Goal: Task Accomplishment & Management: Complete application form

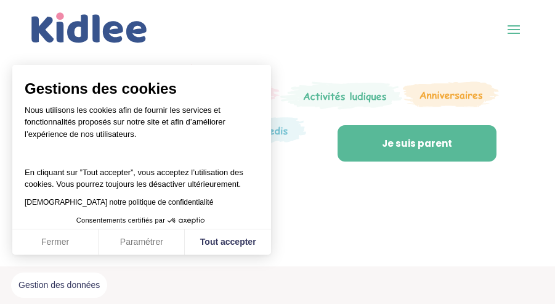
scroll to position [493, 0]
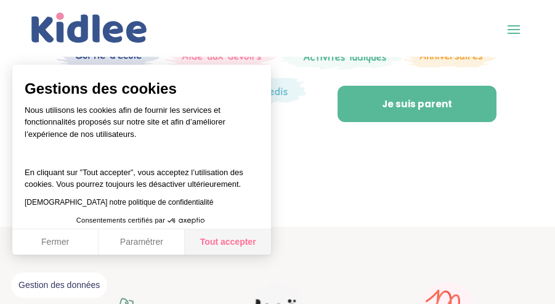
click at [247, 236] on button "Tout accepter" at bounding box center [228, 242] width 86 height 26
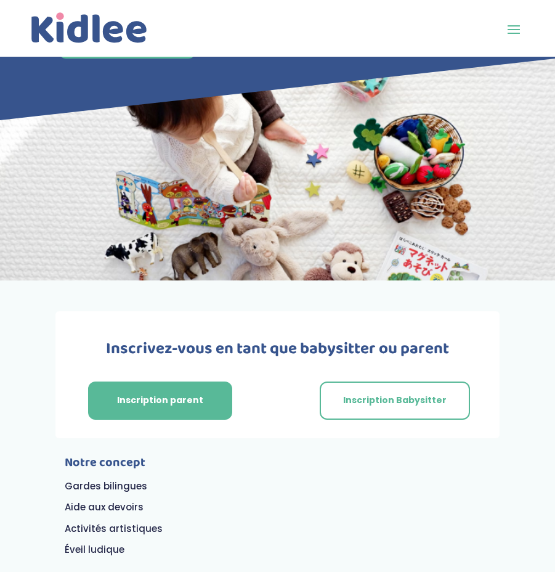
scroll to position [7671, 0]
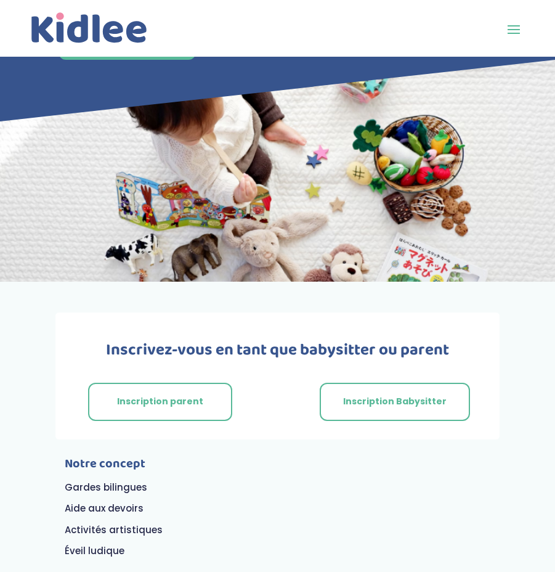
click at [188, 303] on link "Inscription parent" at bounding box center [160, 402] width 144 height 38
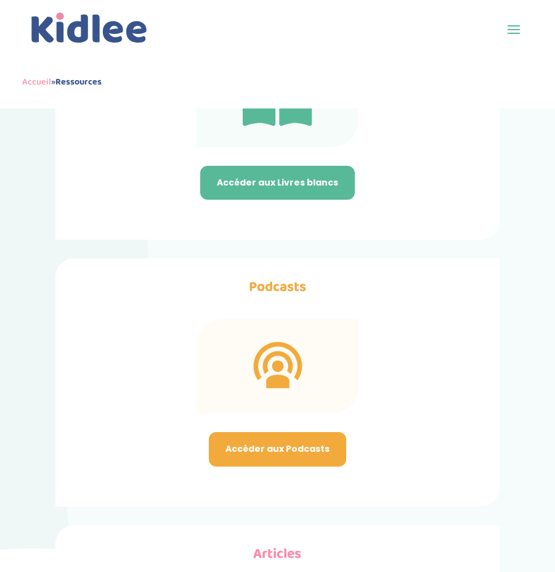
scroll to position [308, 0]
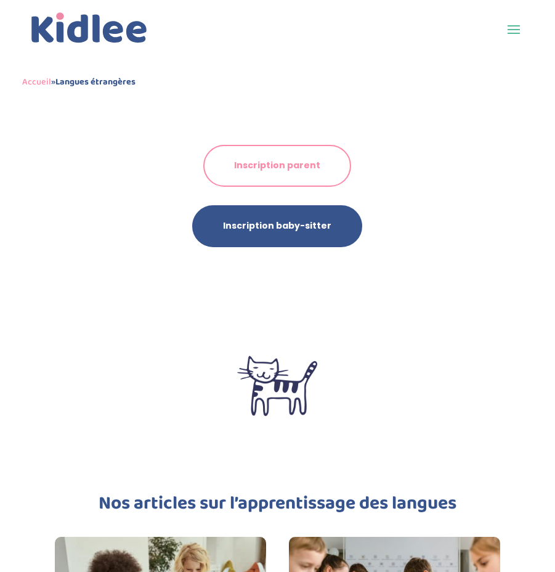
scroll to position [2836, 0]
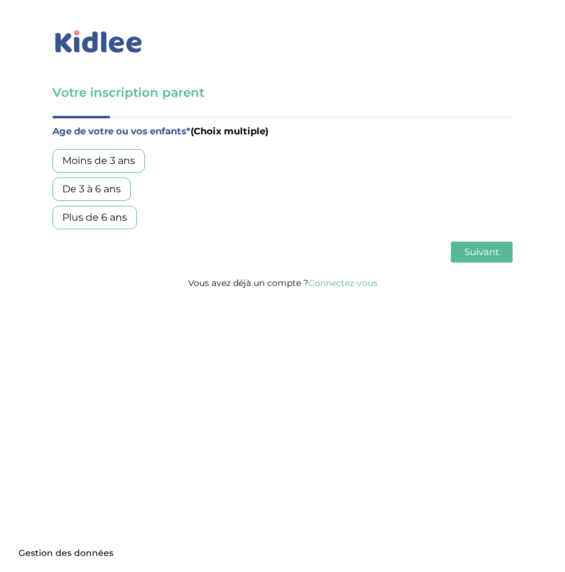
click at [104, 183] on div "De 3 à 6 ans" at bounding box center [91, 189] width 78 height 23
click at [110, 210] on div "Plus de 6 ans" at bounding box center [94, 217] width 84 height 23
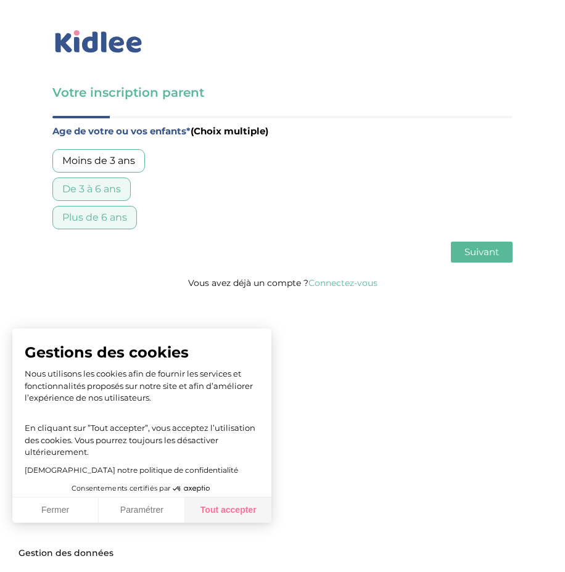
click at [235, 506] on button "Tout accepter" at bounding box center [228, 511] width 86 height 26
checkbox input "true"
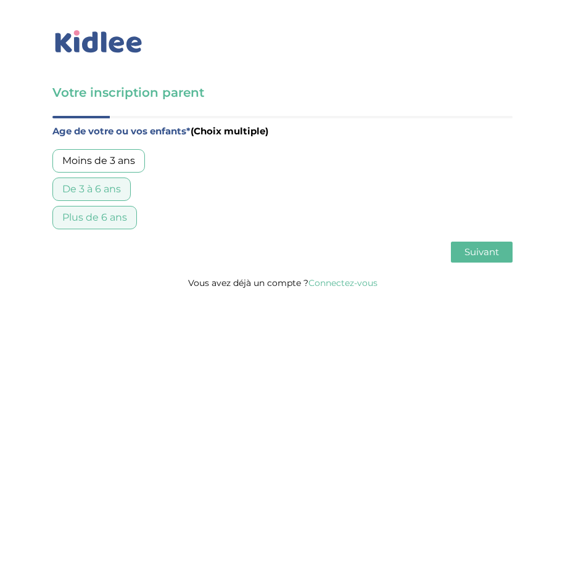
click at [480, 247] on span "Suivant" at bounding box center [481, 252] width 35 height 12
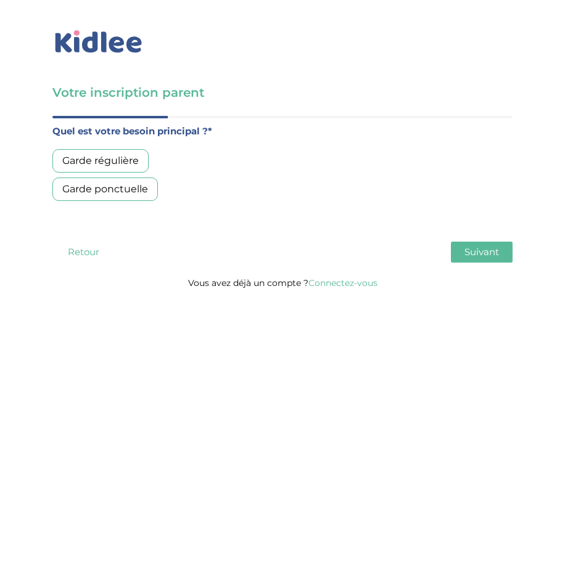
click at [123, 163] on div "Garde régulière" at bounding box center [100, 160] width 96 height 23
click at [478, 251] on span "Suivant" at bounding box center [481, 252] width 35 height 12
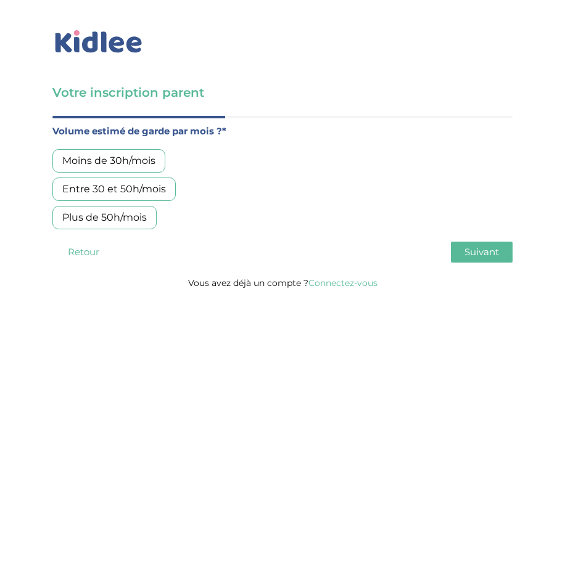
click at [139, 162] on div "Moins de 30h/mois" at bounding box center [108, 160] width 113 height 23
click at [475, 253] on span "Suivant" at bounding box center [481, 252] width 35 height 12
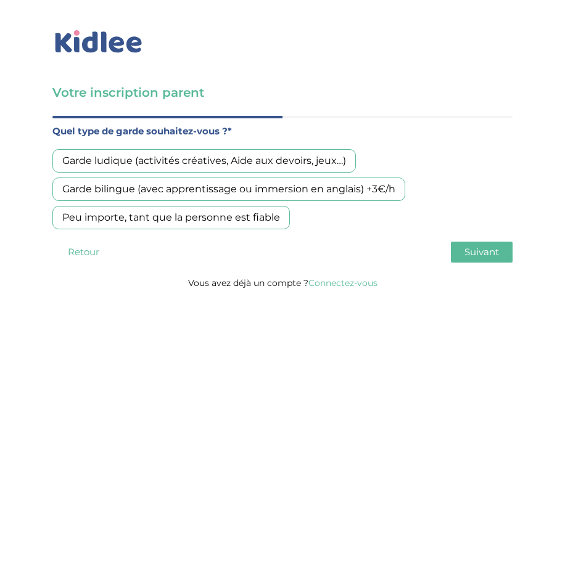
click at [227, 162] on div "Garde ludique (activités créatives, Aide aux devoirs, jeux…)" at bounding box center [203, 160] width 303 height 23
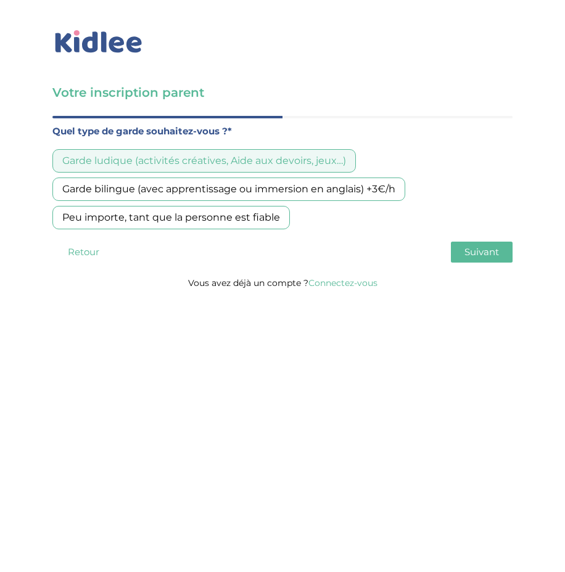
click at [223, 216] on div "Peu importe, tant que la personne est fiable" at bounding box center [170, 217] width 237 height 23
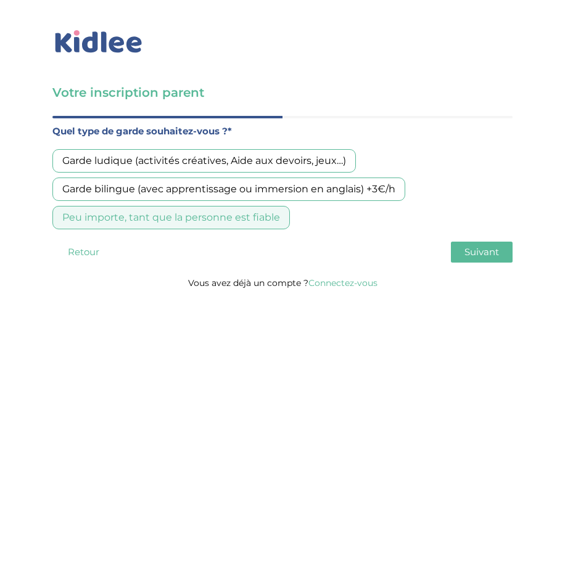
click at [484, 255] on span "Suivant" at bounding box center [481, 252] width 35 height 12
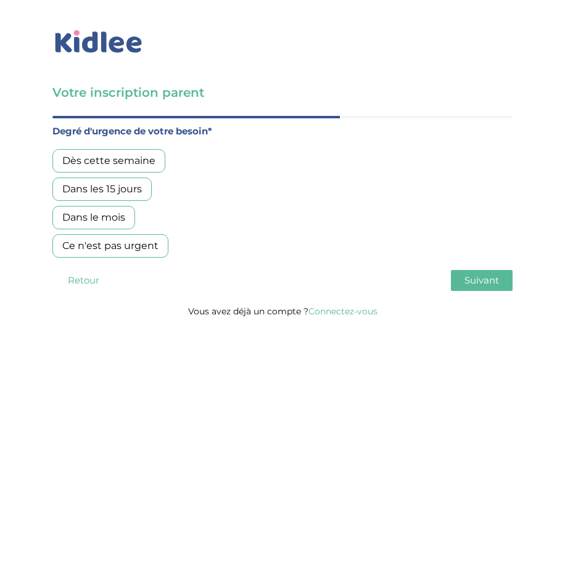
drag, startPoint x: 120, startPoint y: 183, endPoint x: 171, endPoint y: 194, distance: 52.4
click at [120, 183] on div "Dans les 15 jours" at bounding box center [101, 189] width 99 height 23
click at [483, 281] on span "Suivant" at bounding box center [481, 280] width 35 height 12
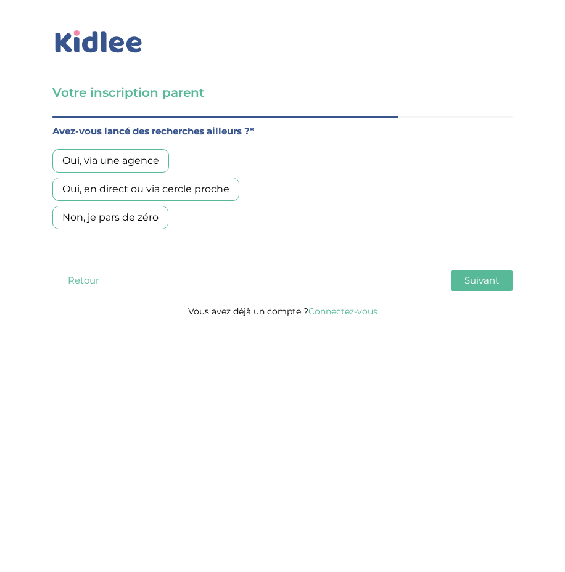
click at [142, 212] on div "Non, je pars de zéro" at bounding box center [110, 217] width 116 height 23
click at [488, 285] on span "Suivant" at bounding box center [481, 280] width 35 height 12
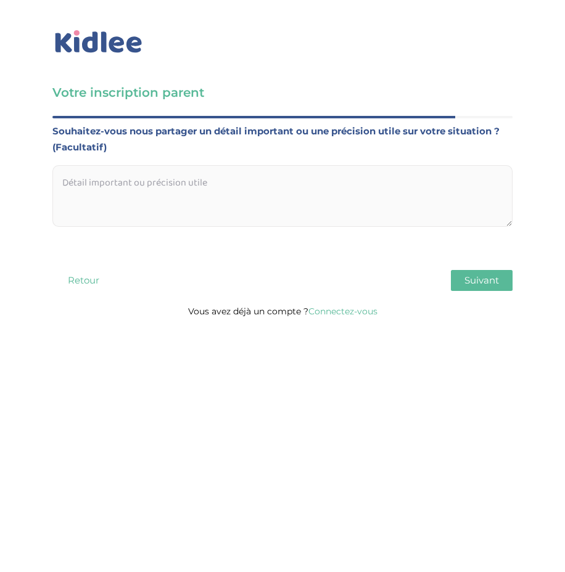
click at [203, 191] on textarea at bounding box center [282, 196] width 460 height 62
click at [493, 287] on button "Suivant" at bounding box center [482, 280] width 62 height 21
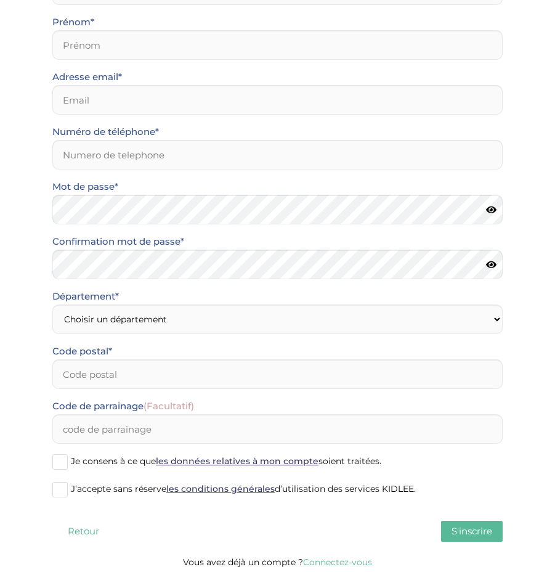
scroll to position [168, 0]
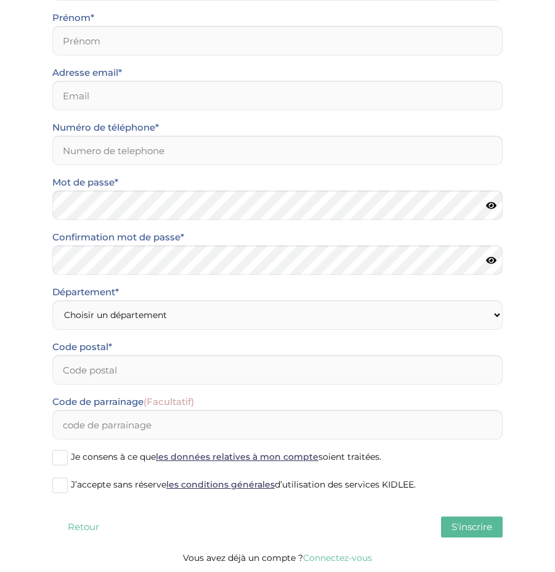
click at [80, 529] on button "Retour" at bounding box center [83, 527] width 62 height 21
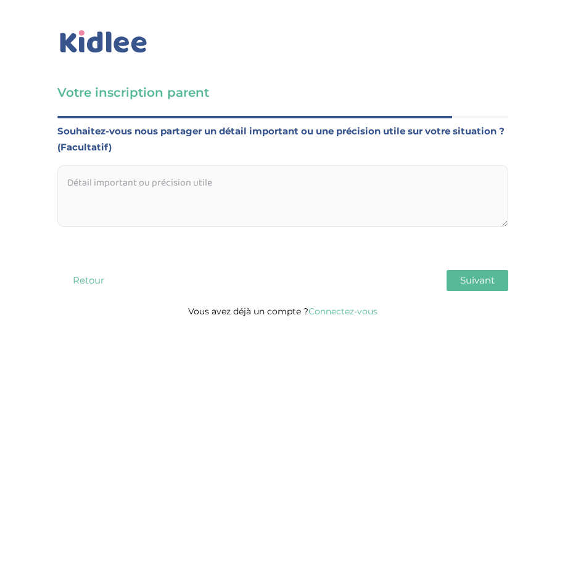
scroll to position [0, 0]
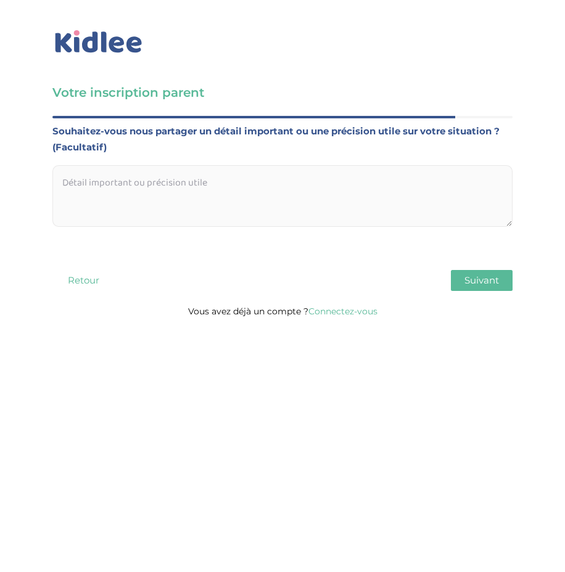
click at [147, 202] on textarea at bounding box center [282, 196] width 460 height 62
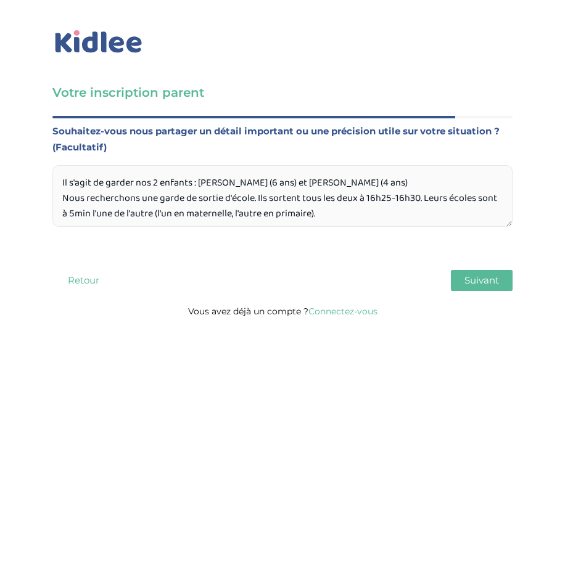
scroll to position [11, 0]
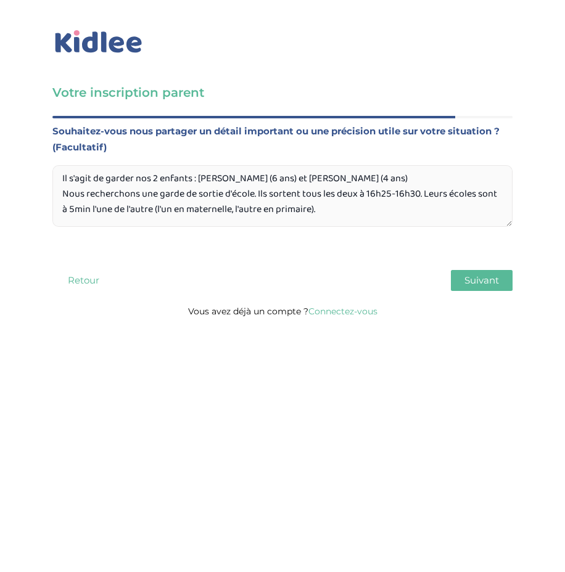
drag, startPoint x: 354, startPoint y: 204, endPoint x: 259, endPoint y: 189, distance: 96.2
click at [259, 189] on textarea "Il s'agit de garder nos 2 enfants : Augustine (6 ans) et Vianney (4 ans) Nous r…" at bounding box center [282, 196] width 460 height 62
click at [284, 189] on textarea "Il s'agit de garder nos 2 enfants : Augustine (6 ans) et Vianney (4 ans) Nous r…" at bounding box center [282, 196] width 460 height 62
drag, startPoint x: 256, startPoint y: 187, endPoint x: 420, endPoint y: 190, distance: 164.0
click at [420, 190] on textarea "Il s'agit de garder nos 2 enfants : Augustine (6 ans) et Vianney (4 ans) Nous r…" at bounding box center [282, 196] width 460 height 62
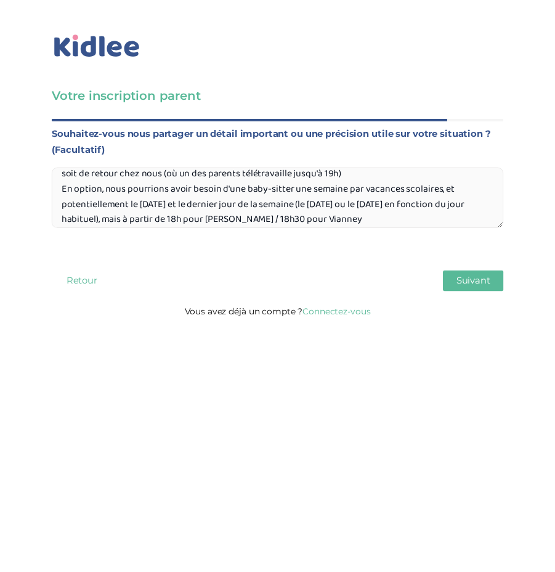
scroll to position [104, 0]
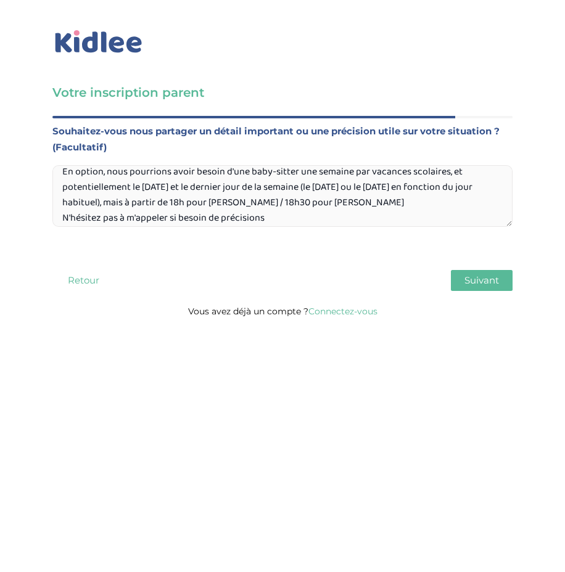
type textarea "Il s'agit de garder nos 2 enfants : Augustine (6 ans) et Vianney (4 ans) Nous r…"
click at [479, 281] on span "Suivant" at bounding box center [481, 280] width 35 height 12
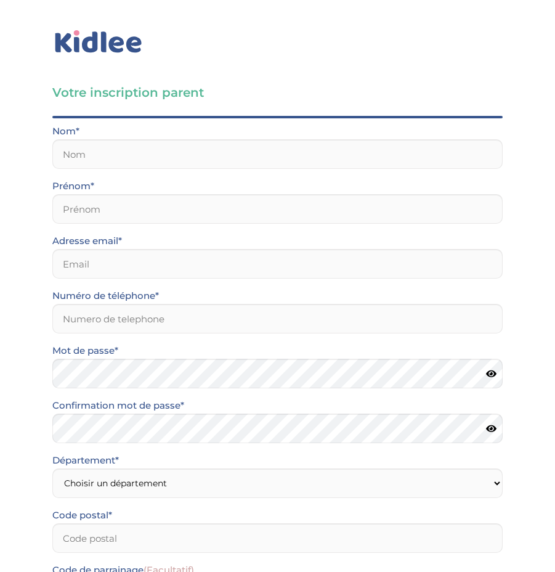
drag, startPoint x: 148, startPoint y: 137, endPoint x: 152, endPoint y: 144, distance: 8.0
click at [149, 137] on div "Nom*" at bounding box center [277, 146] width 451 height 46
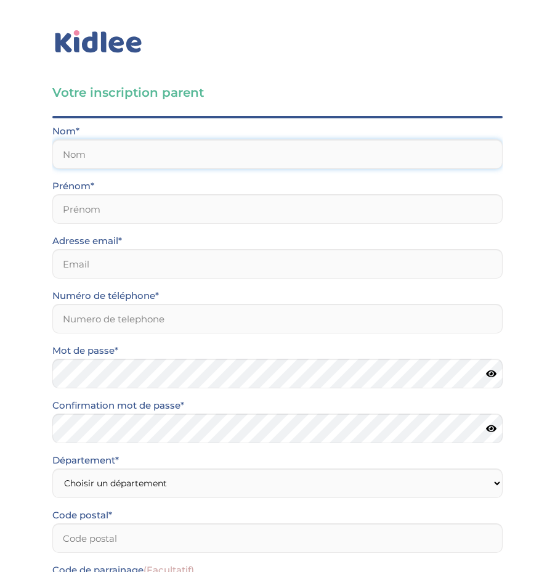
click at [152, 145] on input "text" at bounding box center [277, 154] width 451 height 30
type input "Foucard"
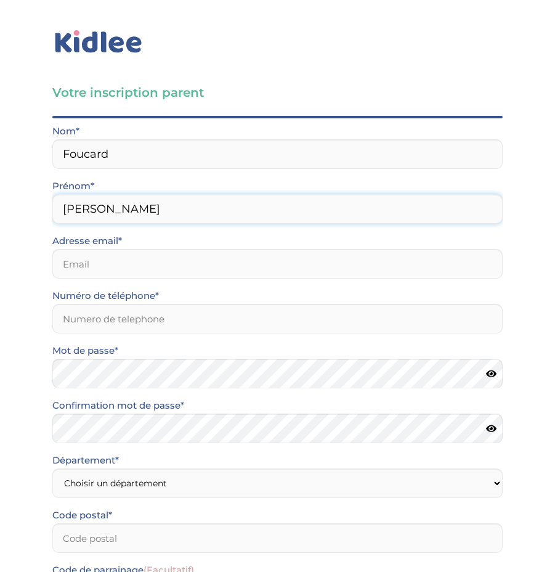
type input "Jean-François"
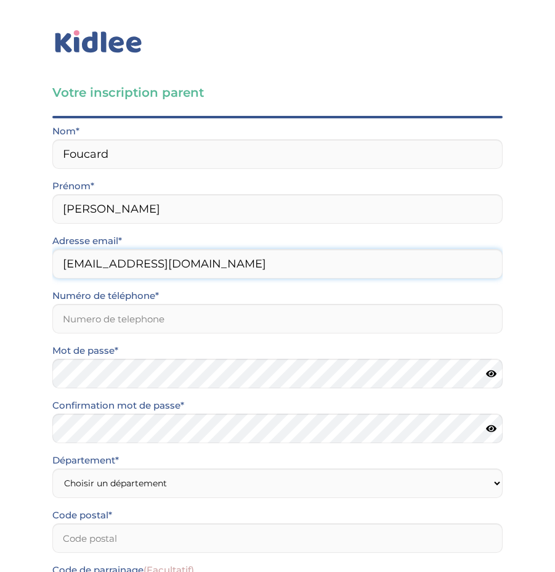
type input "jfmaps2011@gmail.com"
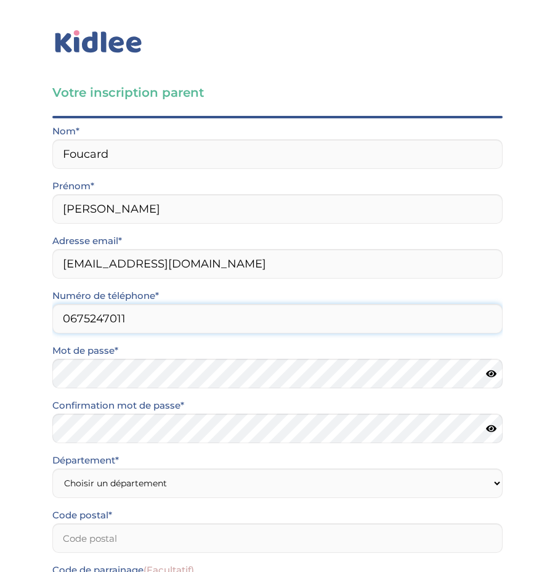
type input "0675247011"
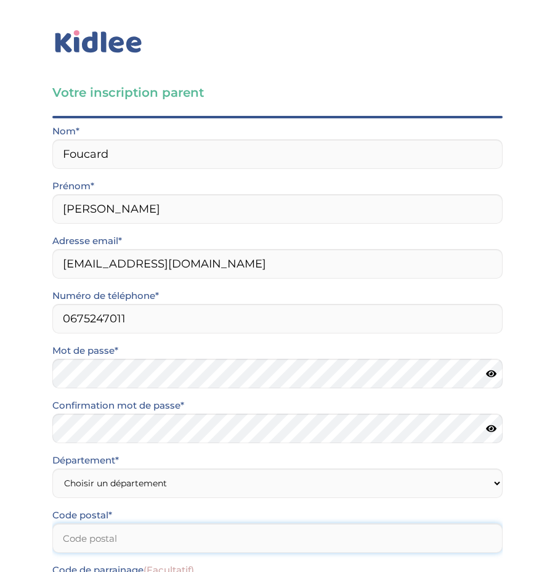
click at [154, 536] on input "number" at bounding box center [277, 538] width 451 height 30
type input "75011"
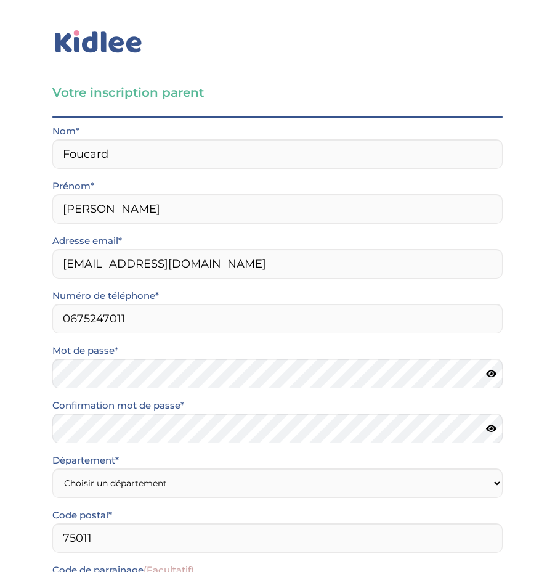
scroll to position [168, 0]
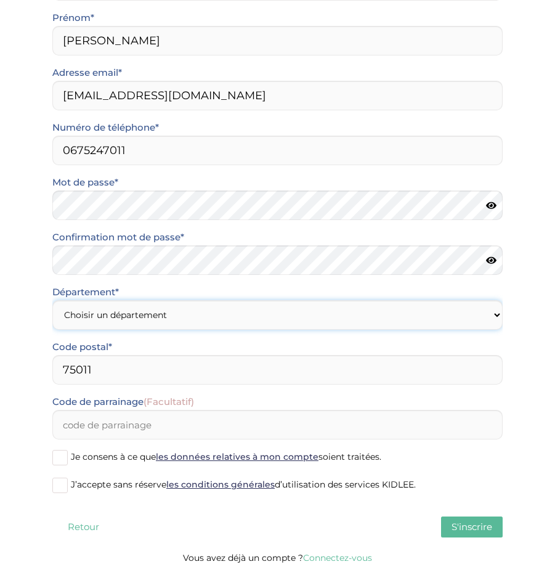
click at [173, 326] on select "Choisir un département Paris (75) Hauts-de-Seine (92) Yvelines (78) Val-de-Marn…" at bounding box center [277, 315] width 451 height 30
select select "75"
click at [52, 300] on select "Choisir un département Paris (75) Hauts-de-Seine (92) Yvelines (78) Val-de-Marn…" at bounding box center [277, 315] width 451 height 30
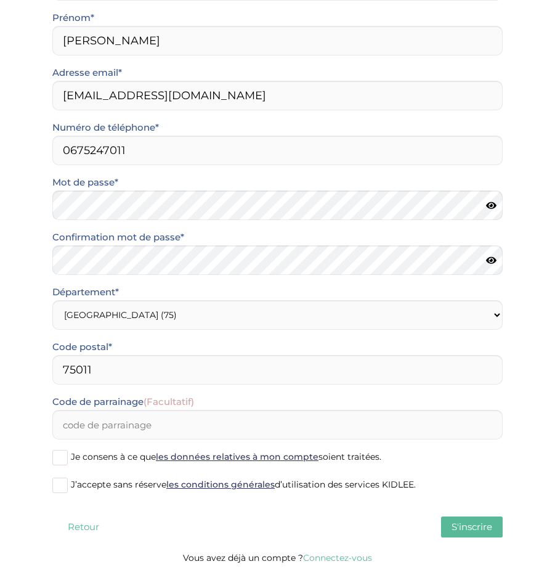
click at [67, 451] on span at bounding box center [59, 457] width 15 height 15
click at [0, 0] on input "Je consens à ce que les données relatives à mon compte soient traitées." at bounding box center [0, 0] width 0 height 0
click at [61, 477] on label "J’accepte sans réserve les conditions générales d’utilisation des services KIDL…" at bounding box center [277, 486] width 451 height 18
click at [0, 0] on input "J’accepte sans réserve les conditions générales d’utilisation des services KIDL…" at bounding box center [0, 0] width 0 height 0
click at [480, 530] on span "S'inscrire" at bounding box center [472, 527] width 41 height 12
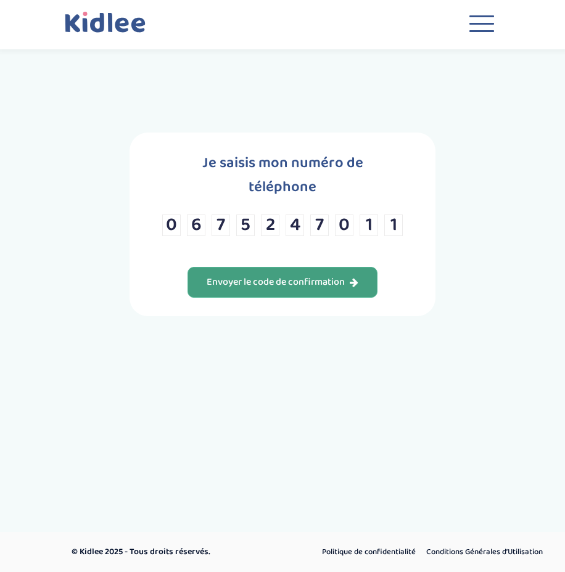
click at [263, 276] on div "Envoyer le code de confirmation" at bounding box center [283, 283] width 152 height 14
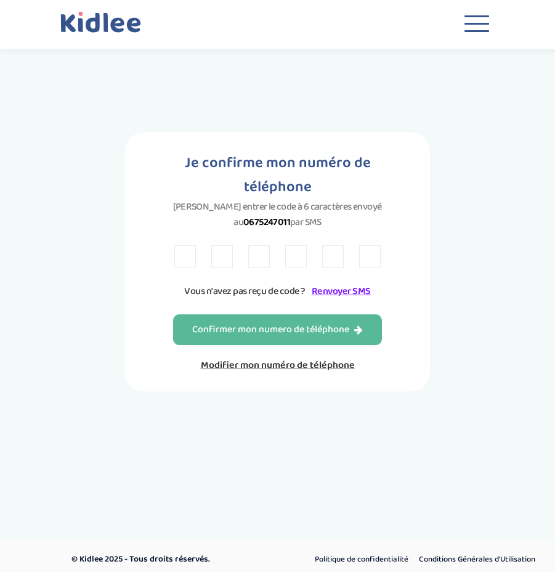
click at [282, 256] on div at bounding box center [277, 256] width 207 height 23
click at [186, 261] on input "text" at bounding box center [185, 256] width 22 height 23
type input "N"
type input "J"
type input "3"
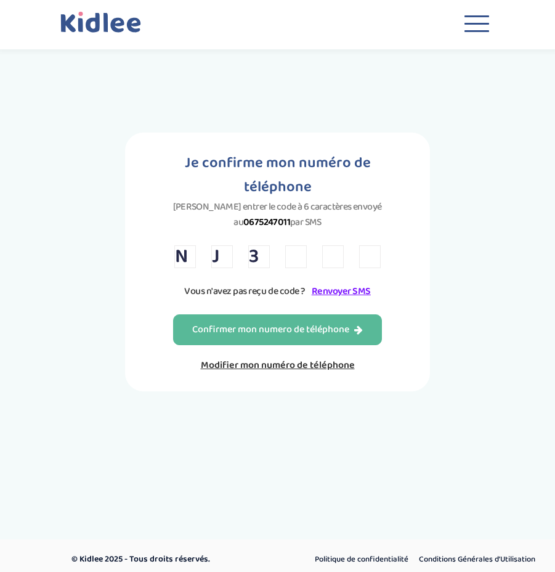
type input "K"
type input "Z"
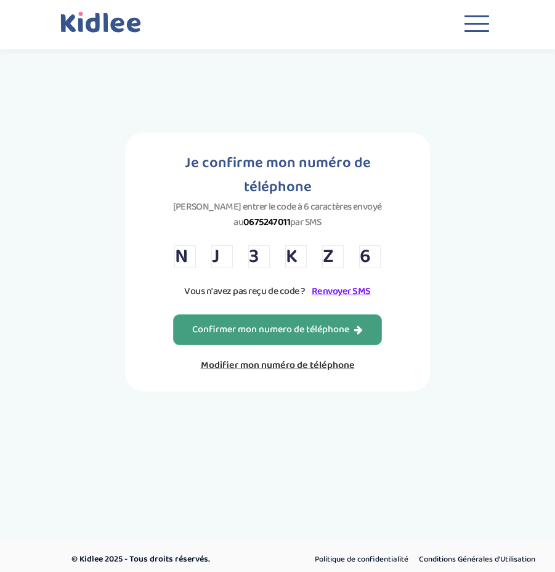
type input "6"
click at [247, 337] on div "Confirmer mon numero de téléphone" at bounding box center [277, 330] width 171 height 14
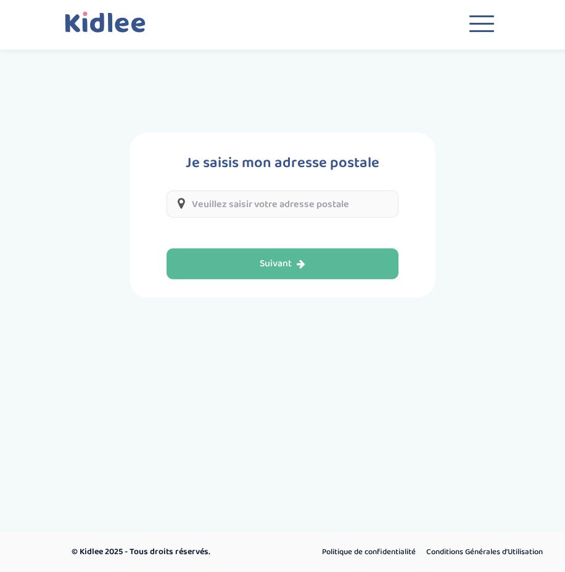
click at [247, 198] on input "text" at bounding box center [282, 203] width 232 height 27
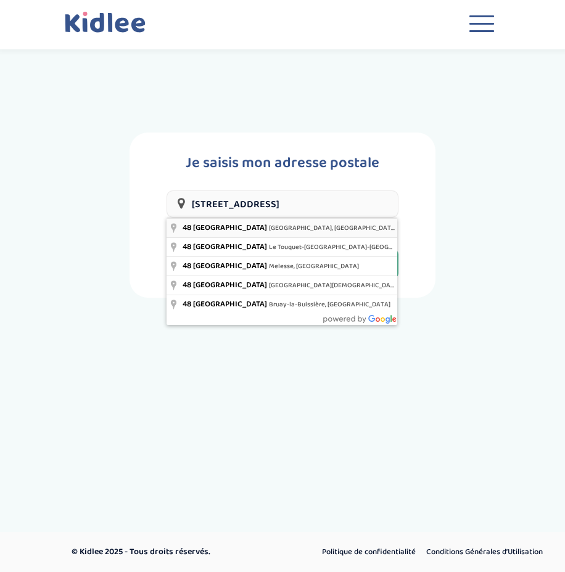
type input "[STREET_ADDRESS]"
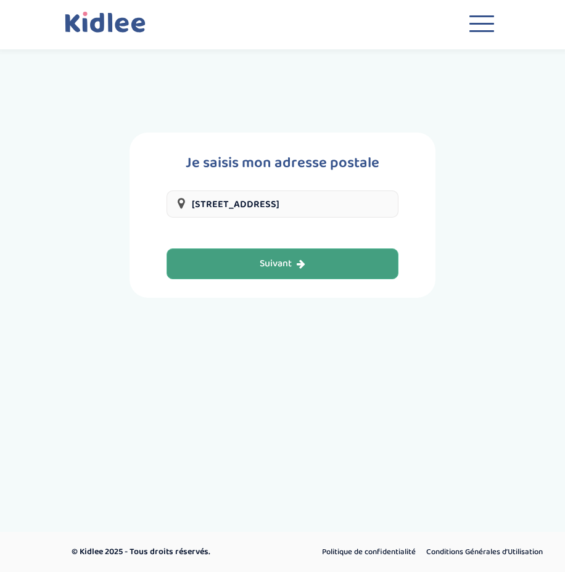
click at [274, 264] on div "Suivant" at bounding box center [283, 264] width 46 height 14
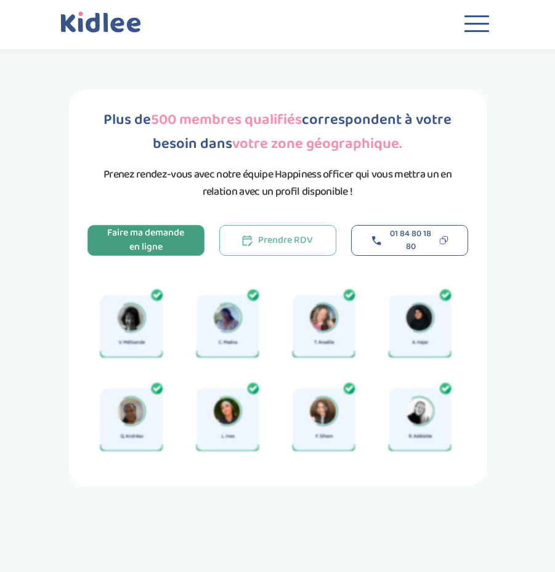
click at [144, 232] on div "Faire ma demande en ligne" at bounding box center [146, 240] width 79 height 28
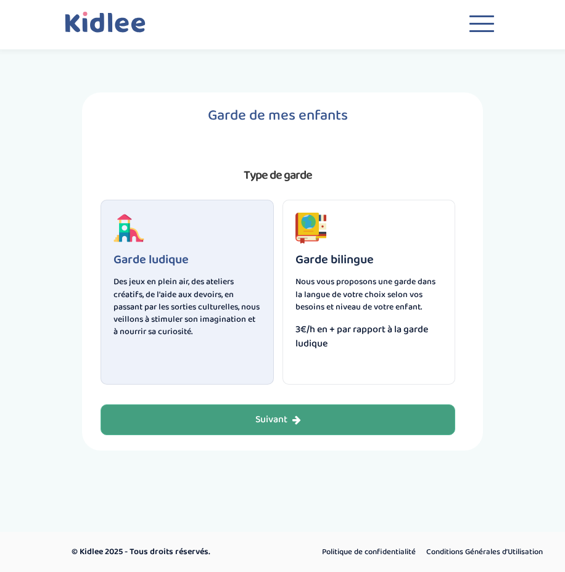
click at [316, 419] on button "Suivant" at bounding box center [277, 419] width 354 height 31
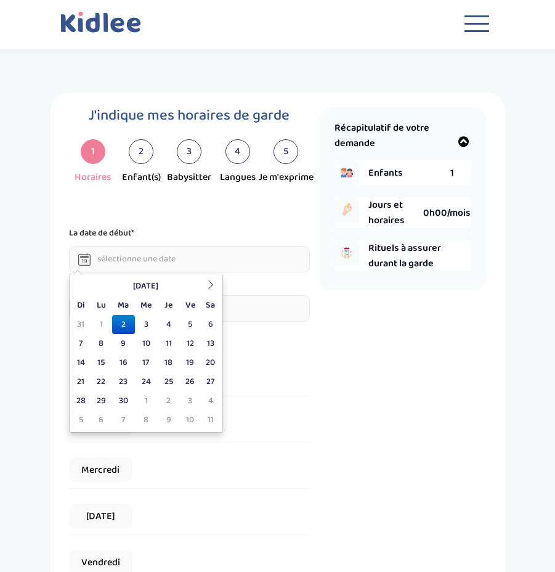
click at [152, 258] on input "text" at bounding box center [190, 259] width 242 height 27
click at [209, 285] on icon at bounding box center [211, 284] width 9 height 9
click at [78, 284] on icon at bounding box center [80, 284] width 9 height 9
click at [98, 337] on td "8" at bounding box center [101, 343] width 22 height 19
type input "[DATE]"
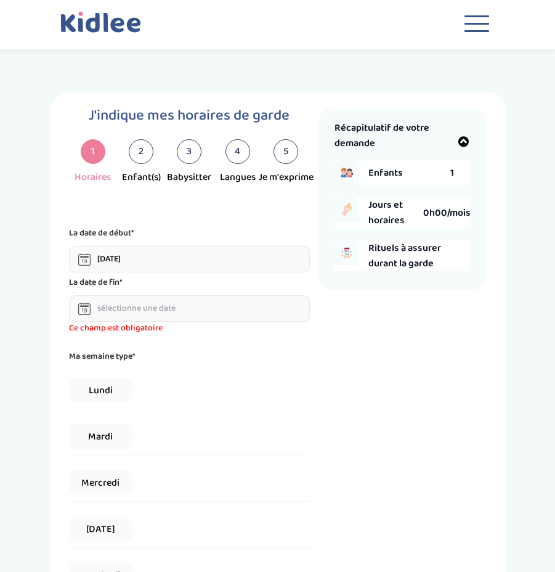
click at [145, 305] on input "text" at bounding box center [190, 308] width 242 height 27
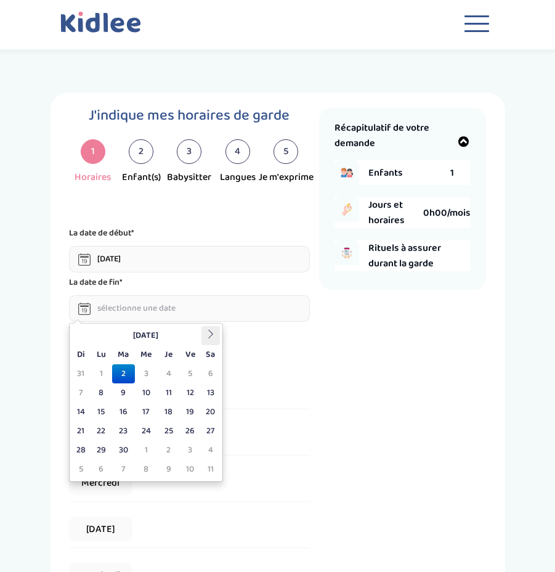
click at [217, 337] on th at bounding box center [211, 335] width 18 height 19
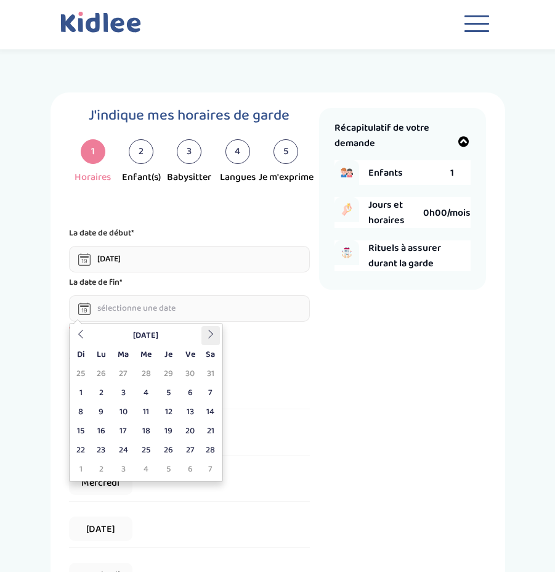
click at [217, 337] on th at bounding box center [211, 335] width 18 height 19
click at [120, 451] on td "30" at bounding box center [123, 450] width 23 height 19
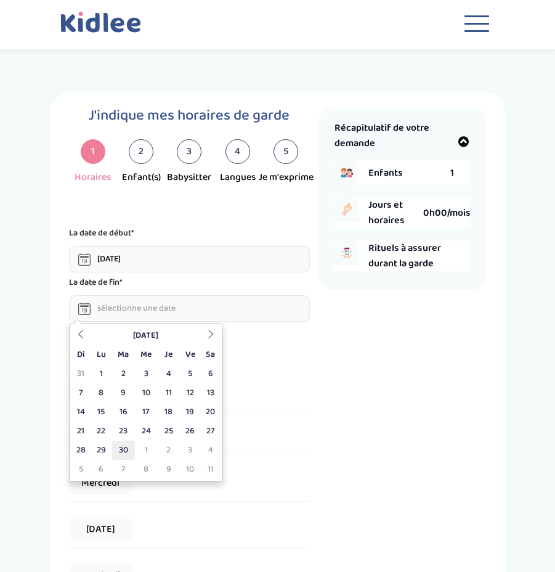
type input "[DATE]"
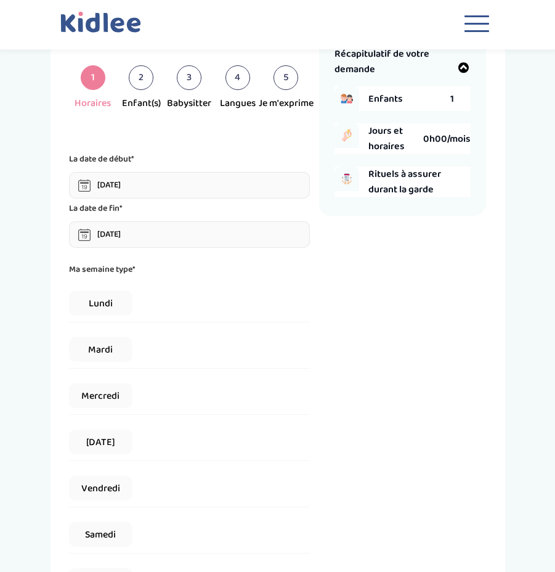
scroll to position [185, 0]
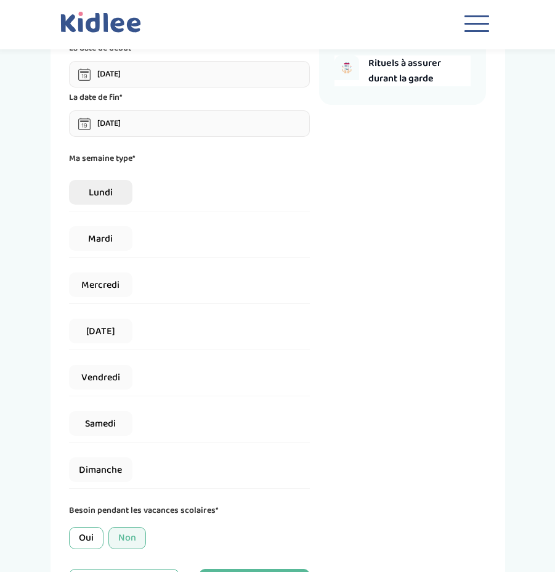
click at [116, 197] on span "Lundi" at bounding box center [100, 192] width 63 height 25
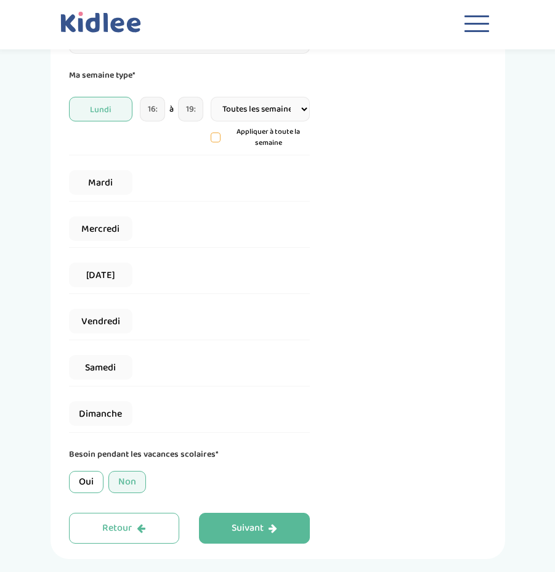
scroll to position [247, 0]
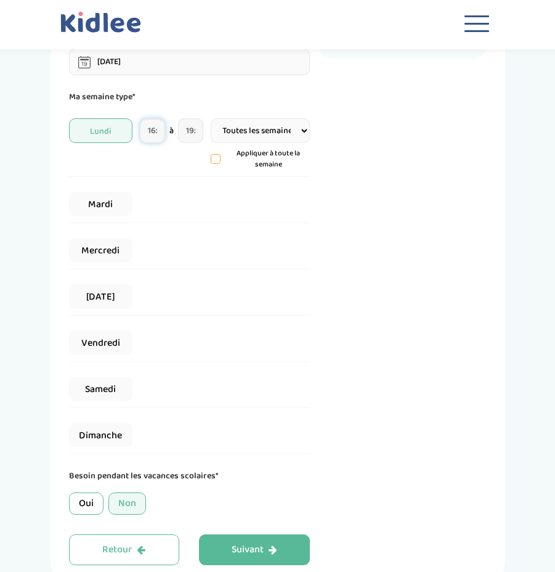
click at [155, 131] on input "16:30" at bounding box center [153, 130] width 26 height 25
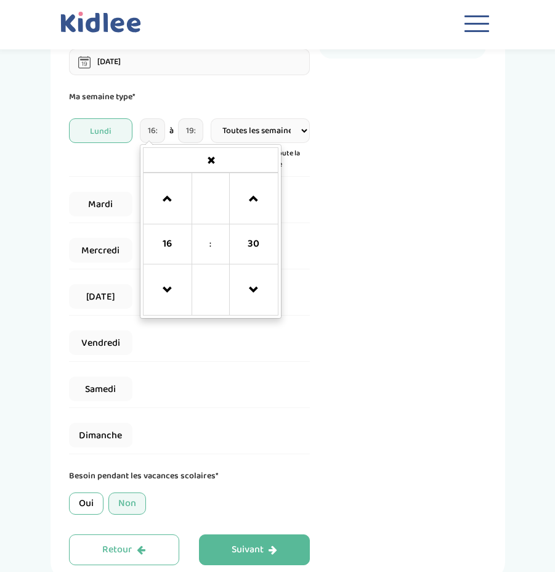
click at [377, 220] on div "Récapitulatif de votre demande Enfants 1 Jours et horaires 8h45/mois [DATE] 16:…" at bounding box center [402, 213] width 167 height 704
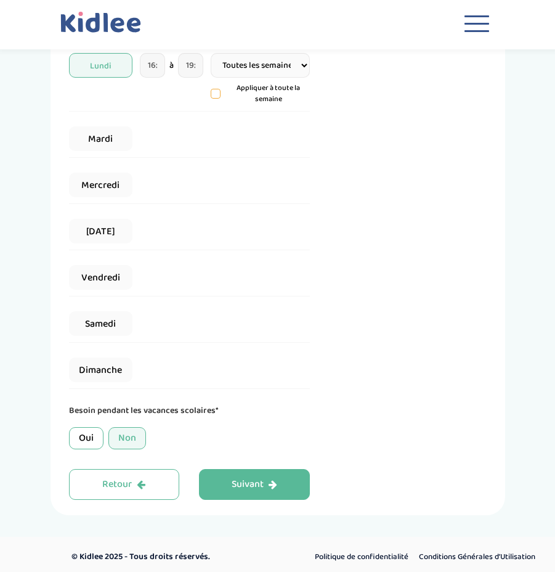
scroll to position [317, 0]
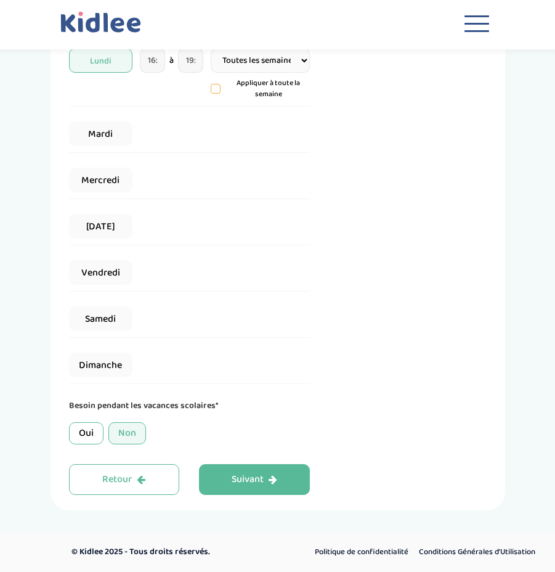
click at [88, 433] on div "Oui" at bounding box center [86, 433] width 35 height 22
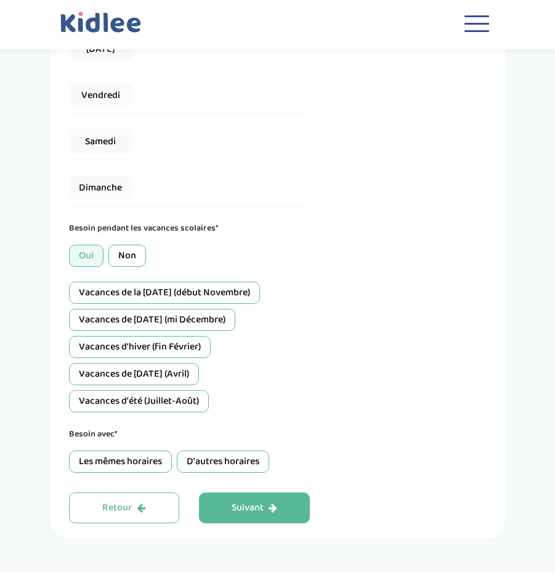
scroll to position [502, 0]
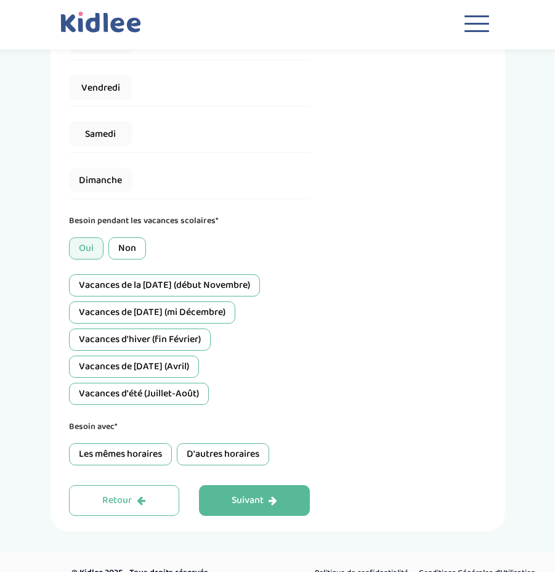
click at [223, 446] on div "D'autres horaires" at bounding box center [223, 454] width 92 height 22
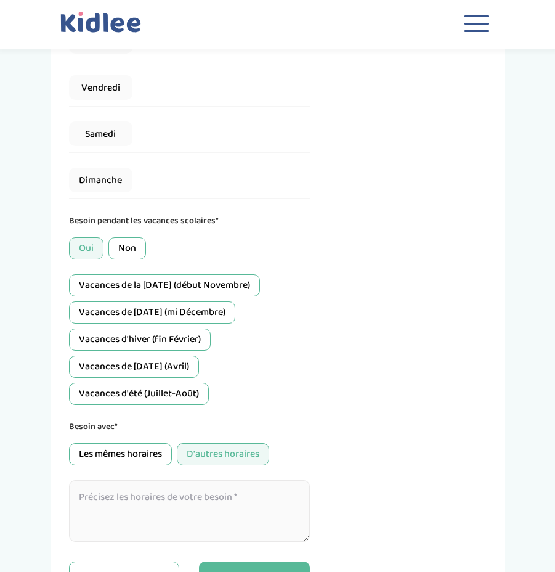
drag, startPoint x: 223, startPoint y: 446, endPoint x: 200, endPoint y: 493, distance: 51.3
click at [200, 493] on textarea at bounding box center [190, 511] width 242 height 62
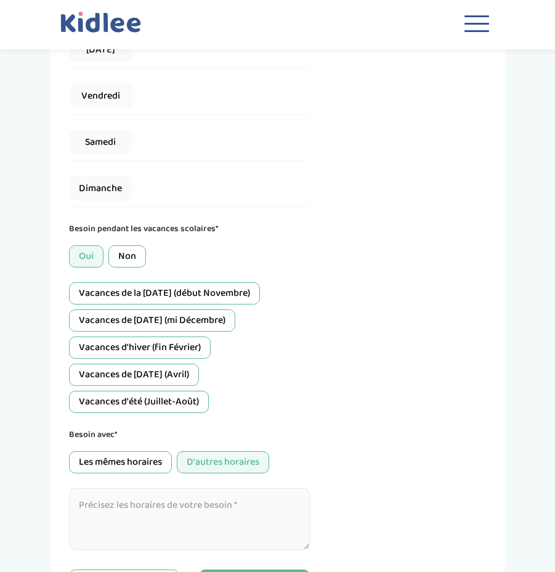
scroll to position [440, 0]
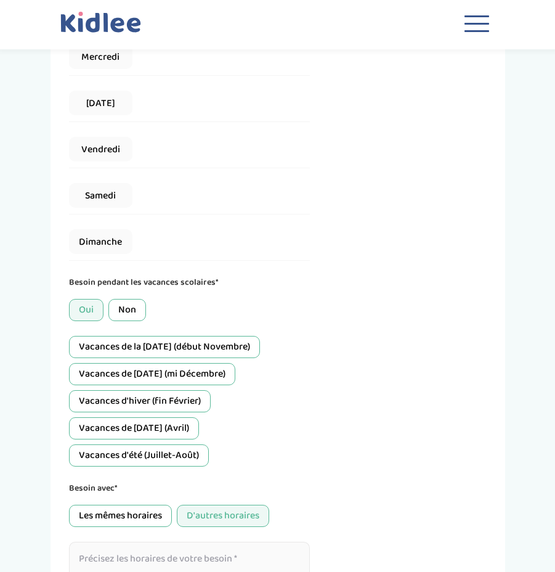
click at [205, 351] on div "Vacances de la [DATE] (début Novembre)" at bounding box center [164, 347] width 191 height 22
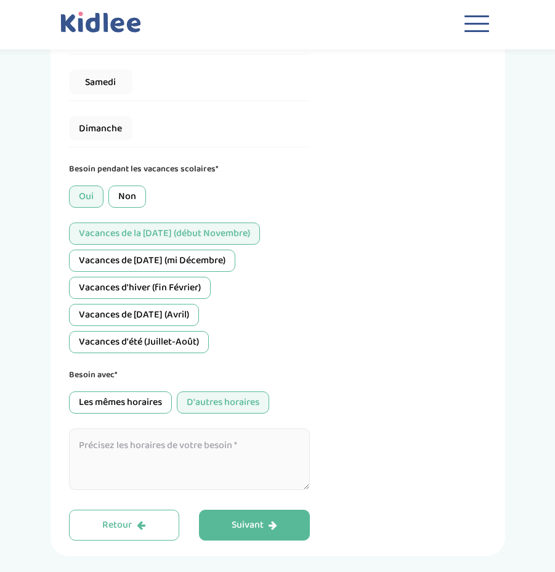
scroll to position [563, 0]
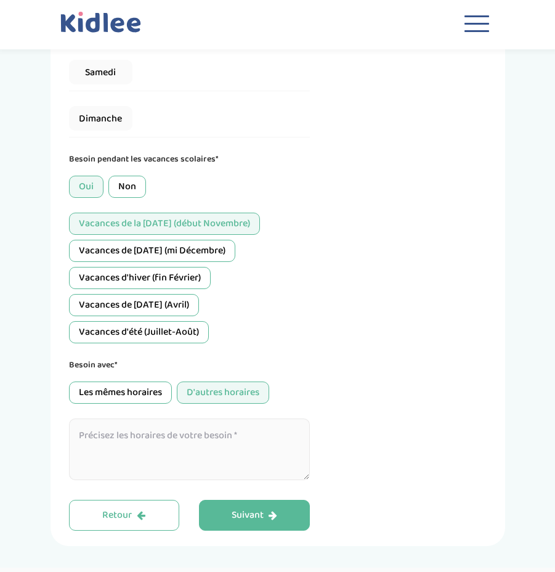
click at [147, 273] on div "Vacances d'hiver (fin Février)" at bounding box center [140, 278] width 142 height 22
click at [178, 446] on textarea at bounding box center [190, 450] width 242 height 62
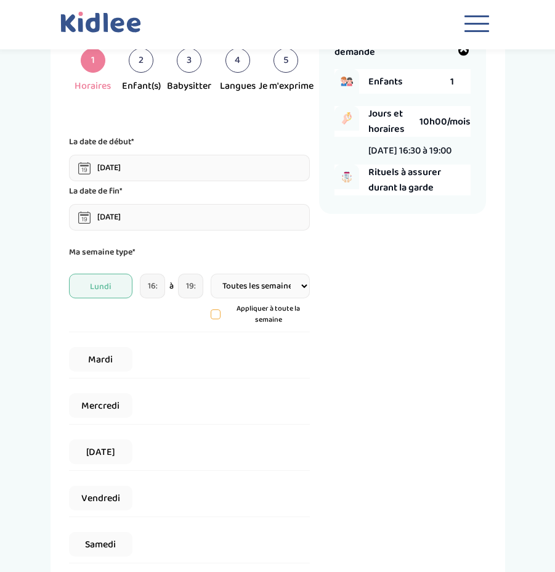
scroll to position [0, 0]
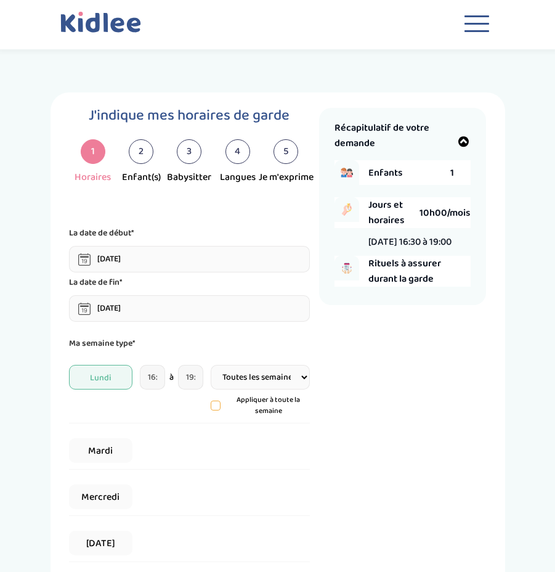
click at [214, 400] on div "Appliquer à toute la semaine" at bounding box center [260, 406] width 99 height 22
click at [214, 402] on icon at bounding box center [215, 405] width 9 height 9
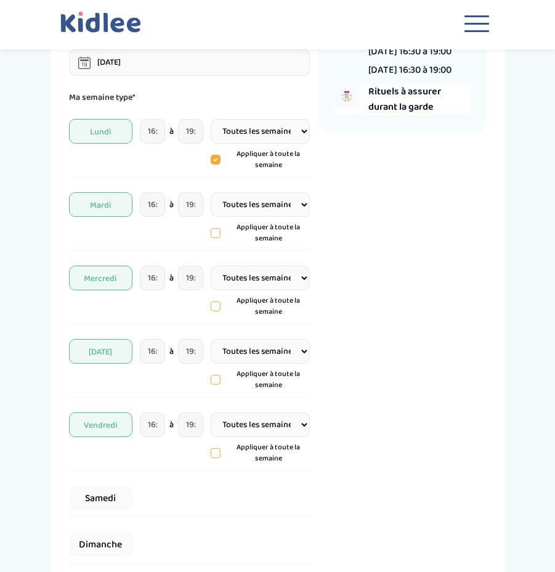
scroll to position [247, 0]
click at [150, 279] on input "16:30" at bounding box center [153, 277] width 26 height 25
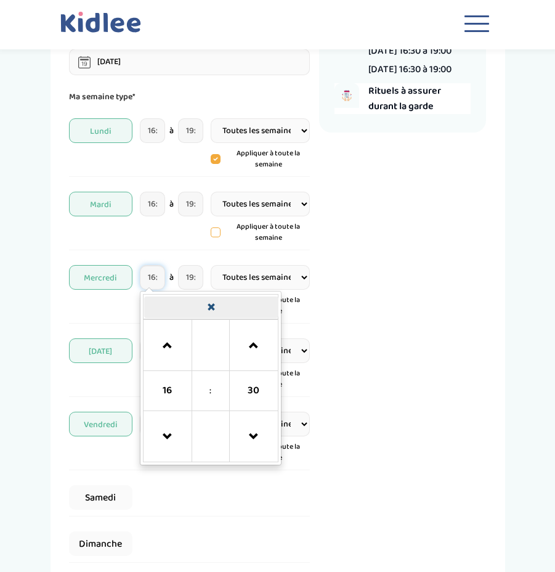
click at [205, 309] on span at bounding box center [211, 308] width 134 height 22
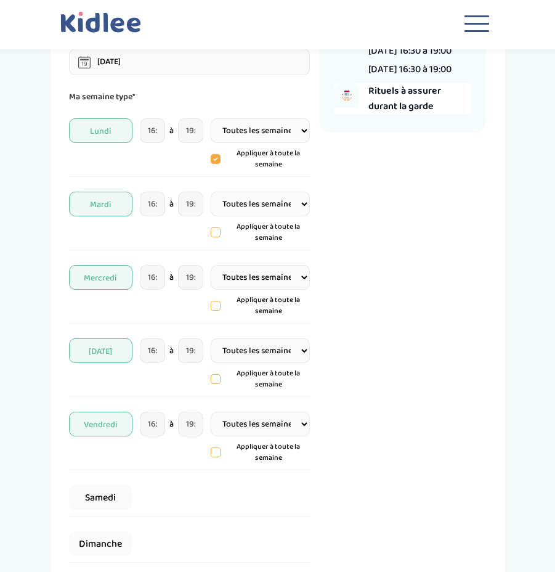
click at [200, 290] on div "[DATE] 16:30 à 19:00 Toutes les semaines Toutes les 2 semaines Tous les mois Ap…" at bounding box center [190, 291] width 242 height 65
click at [198, 287] on input "19:00" at bounding box center [191, 277] width 26 height 25
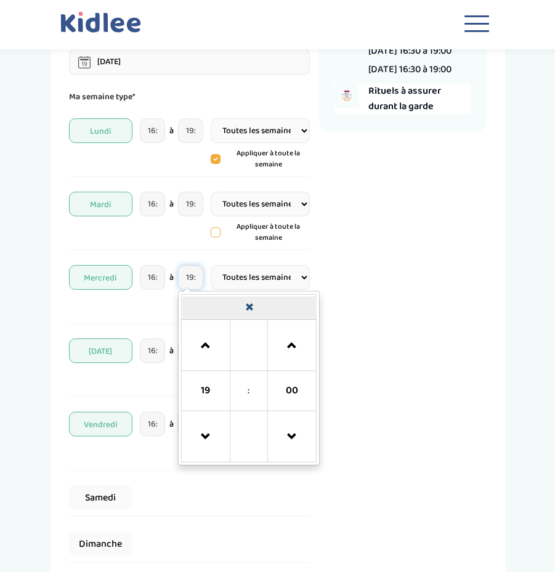
click at [245, 314] on span at bounding box center [249, 308] width 134 height 22
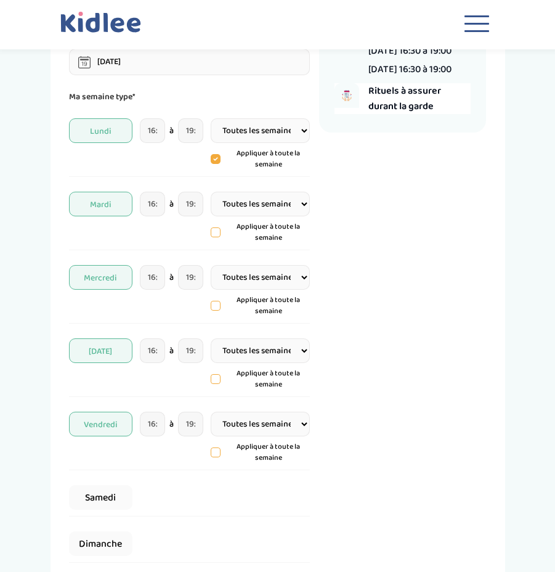
click at [278, 278] on select "Toutes les semaines Toutes les 2 semaines Tous les mois" at bounding box center [260, 277] width 99 height 25
click at [271, 303] on p "Appliquer à toute la semaine" at bounding box center [268, 306] width 83 height 22
click at [285, 281] on select "Toutes les semaines Toutes les 2 semaines Tous les mois" at bounding box center [260, 277] width 99 height 25
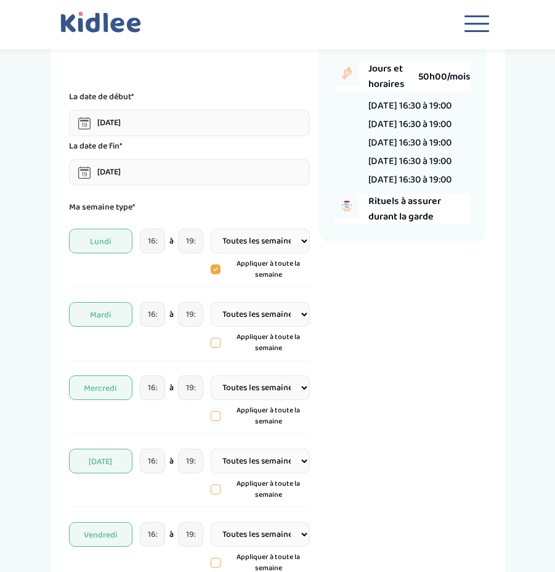
scroll to position [123, 0]
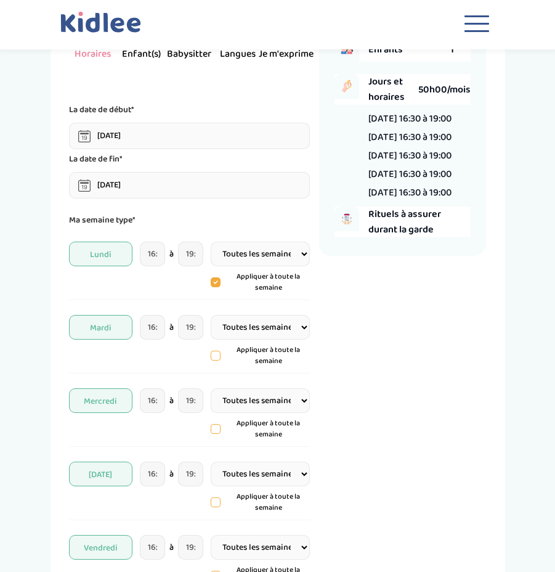
click at [215, 282] on icon at bounding box center [216, 282] width 10 height 10
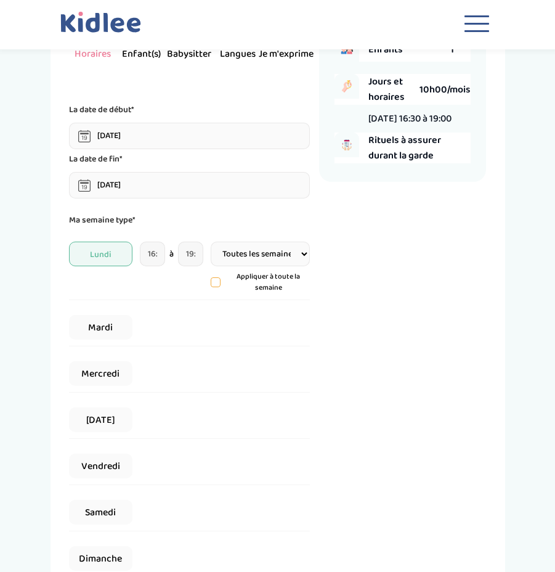
click at [215, 282] on icon at bounding box center [216, 283] width 3 height 2
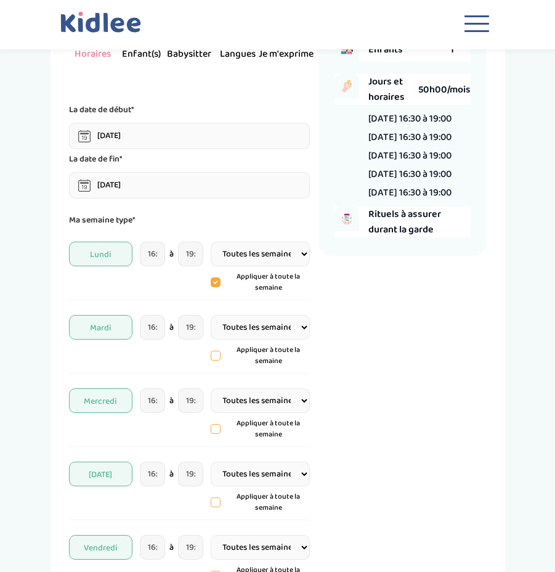
click at [215, 282] on icon at bounding box center [216, 283] width 4 height 2
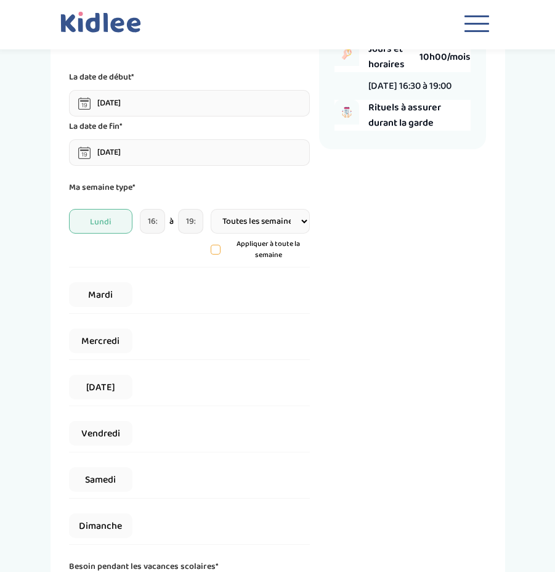
scroll to position [185, 0]
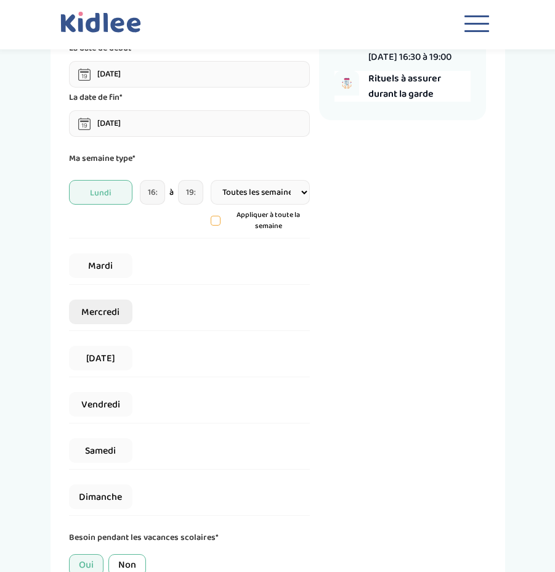
click at [111, 310] on span "Mercredi" at bounding box center [100, 312] width 63 height 25
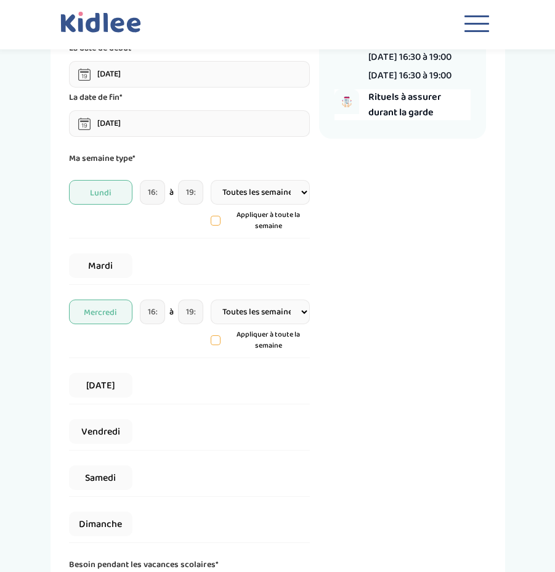
click at [115, 308] on span "Mercredi" at bounding box center [100, 312] width 63 height 25
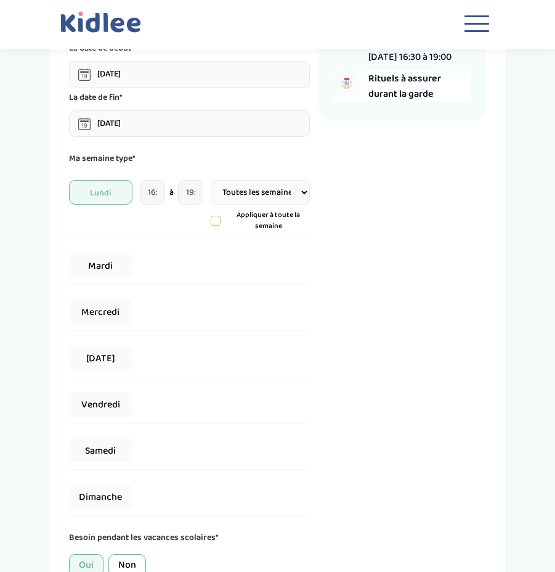
click at [216, 220] on icon at bounding box center [215, 220] width 9 height 9
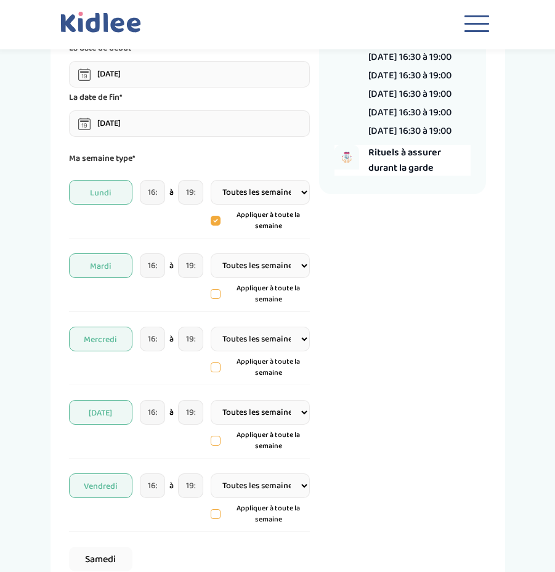
click at [109, 342] on span "Mercredi" at bounding box center [100, 339] width 63 height 25
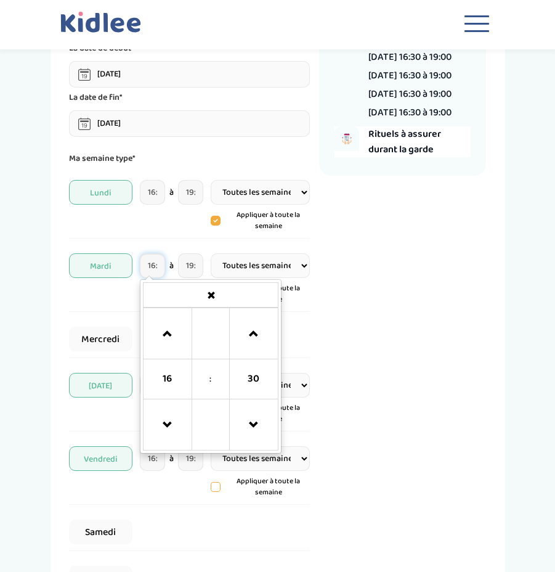
click at [156, 265] on input "16:30" at bounding box center [153, 265] width 26 height 25
click at [178, 323] on span at bounding box center [167, 333] width 33 height 33
type input "17:30"
click at [371, 318] on div "Récapitulatif de votre demande Enfants 1 Jours et horaires 36h00/mois [DATE] 16…" at bounding box center [402, 457] width 167 height 1068
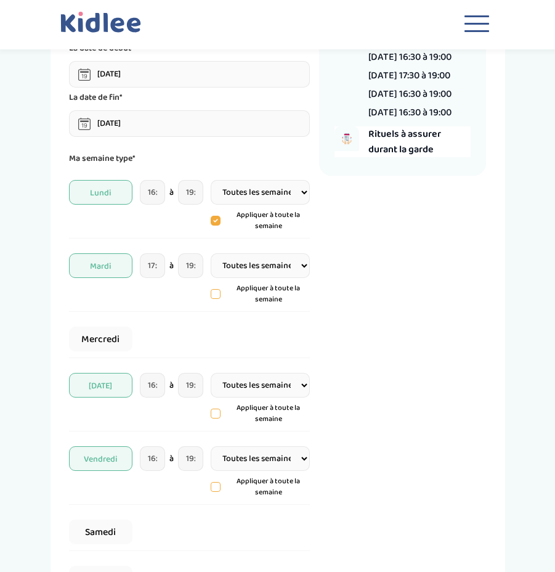
click at [219, 219] on icon at bounding box center [216, 221] width 10 height 10
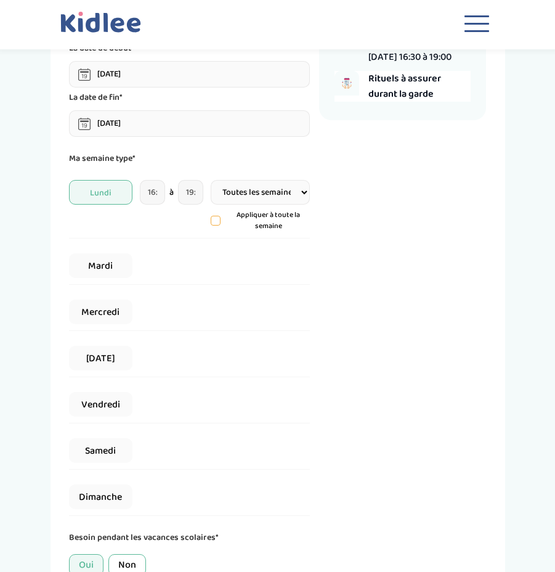
click at [217, 219] on icon at bounding box center [215, 220] width 9 height 9
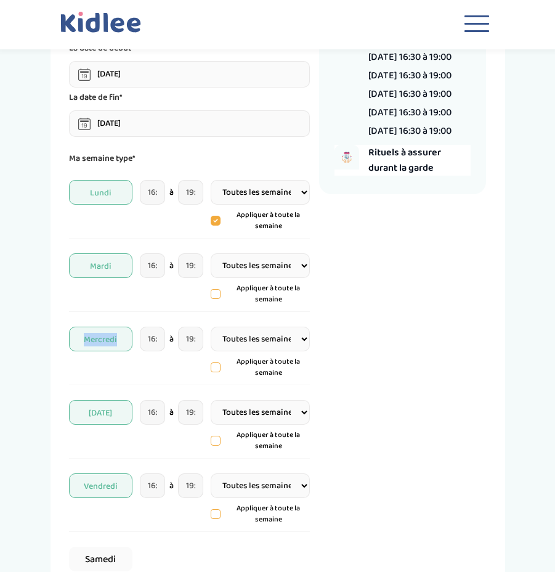
drag, startPoint x: 125, startPoint y: 329, endPoint x: 123, endPoint y: 336, distance: 7.0
click at [123, 336] on div "[DATE] 16:30 à 19:00 Toutes les semaines Toutes les 2 semaines Tous les mois Ap…" at bounding box center [190, 353] width 242 height 65
drag, startPoint x: 123, startPoint y: 336, endPoint x: 96, endPoint y: 342, distance: 27.2
click at [96, 342] on span "Mercredi" at bounding box center [100, 339] width 63 height 25
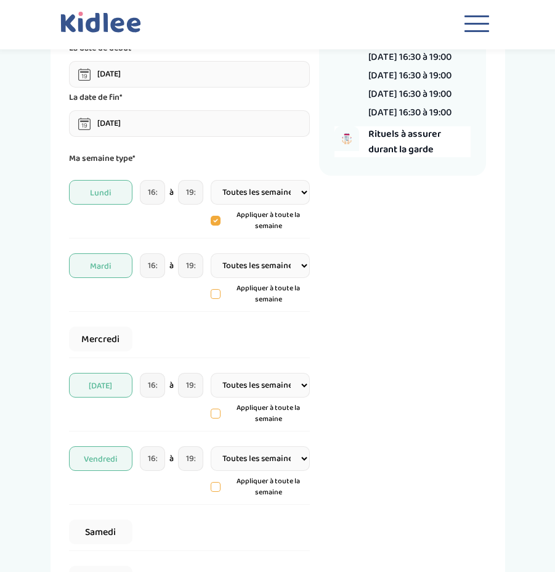
click at [101, 261] on span "Mardi" at bounding box center [100, 265] width 63 height 25
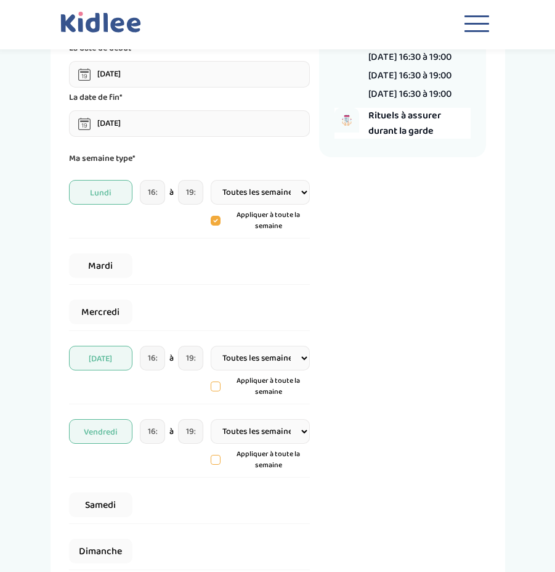
click at [82, 433] on span "Vendredi" at bounding box center [100, 431] width 63 height 25
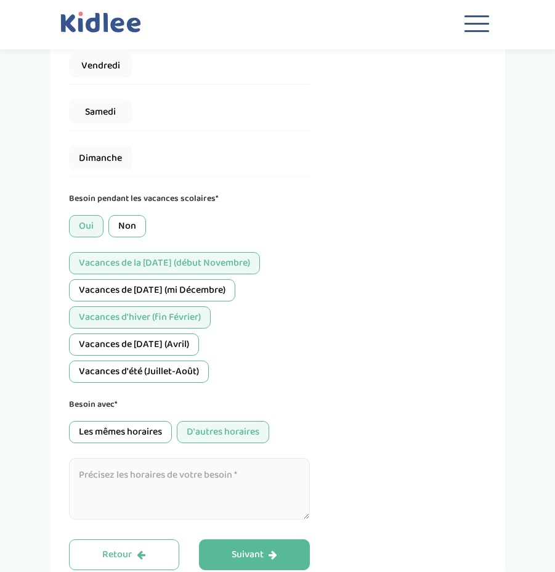
scroll to position [555, 0]
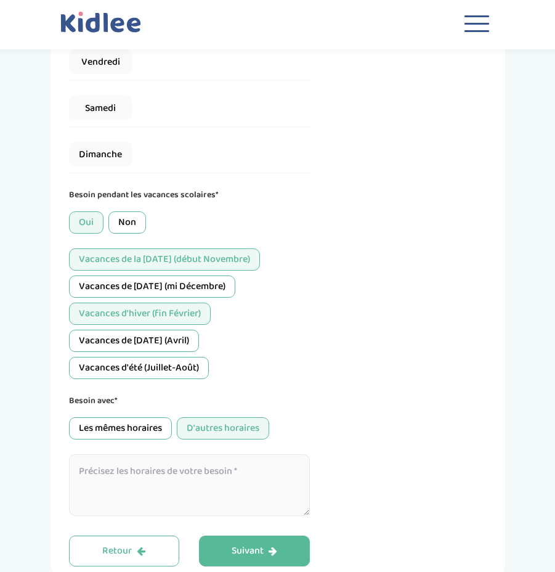
click at [179, 487] on textarea at bounding box center [190, 485] width 242 height 62
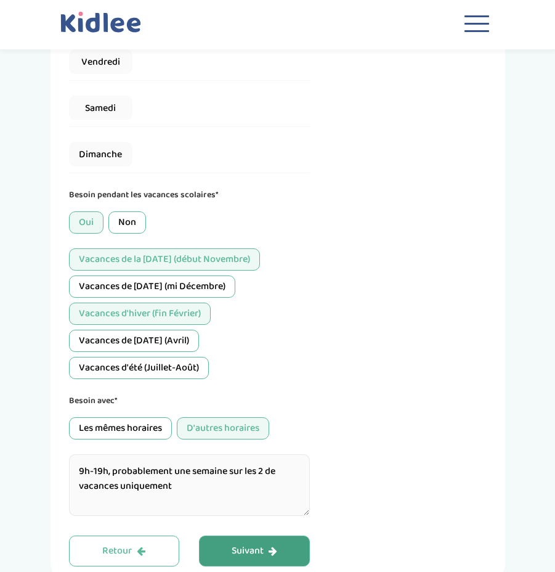
type textarea "9h-19h, probablement une semaine sur les 2 de vacances uniquement"
click at [264, 551] on div "Suivant" at bounding box center [255, 551] width 46 height 14
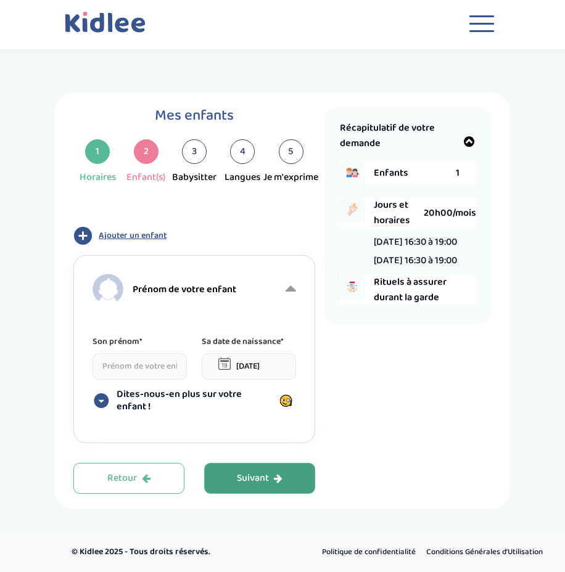
click at [171, 287] on span "Prénom de votre enfant" at bounding box center [185, 289] width 104 height 15
click at [81, 235] on icon "button" at bounding box center [82, 235] width 19 height 19
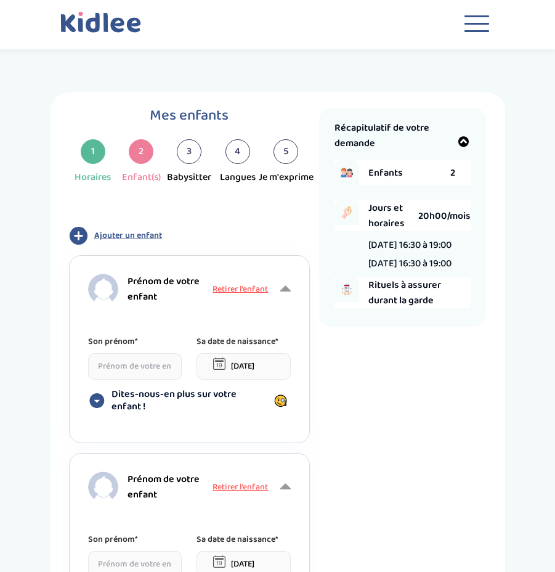
click at [141, 281] on span "Prénom de votre enfant" at bounding box center [169, 289] width 83 height 31
drag, startPoint x: 158, startPoint y: 290, endPoint x: 125, endPoint y: 277, distance: 35.7
click at [125, 277] on div "Prénom de votre enfant" at bounding box center [149, 289] width 123 height 31
drag, startPoint x: 125, startPoint y: 277, endPoint x: 143, endPoint y: 371, distance: 94.9
click at [143, 371] on input at bounding box center [135, 366] width 94 height 27
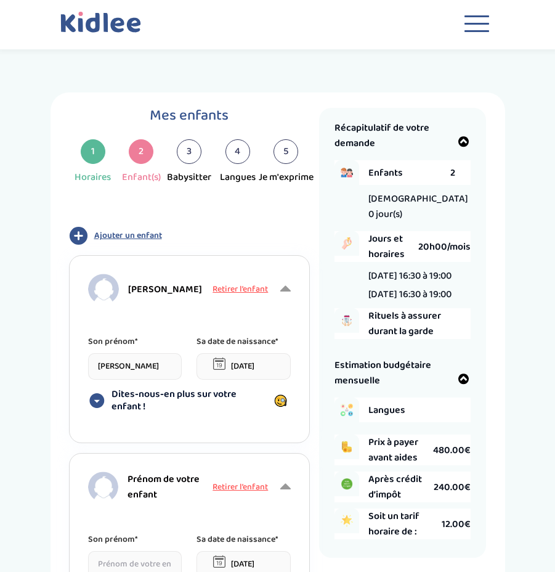
type input "[PERSON_NAME]"
click at [232, 368] on input "[DATE]" at bounding box center [244, 366] width 94 height 27
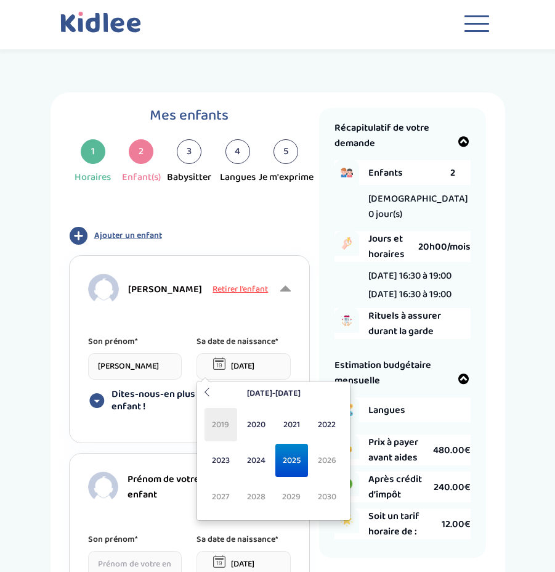
click at [226, 420] on span "2019" at bounding box center [221, 424] width 33 height 33
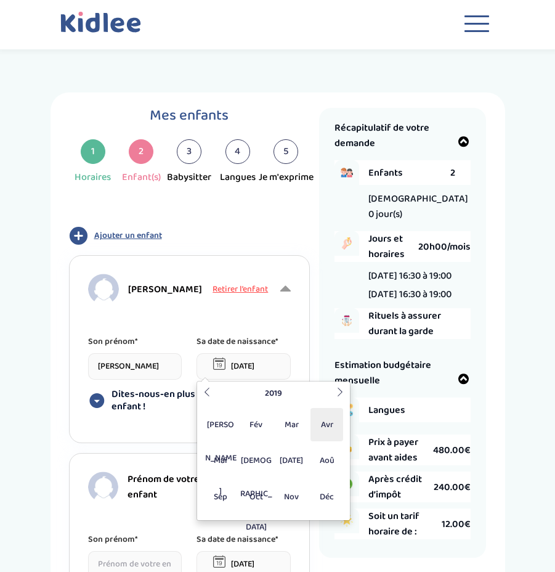
click at [324, 426] on span "Avr" at bounding box center [327, 424] width 33 height 33
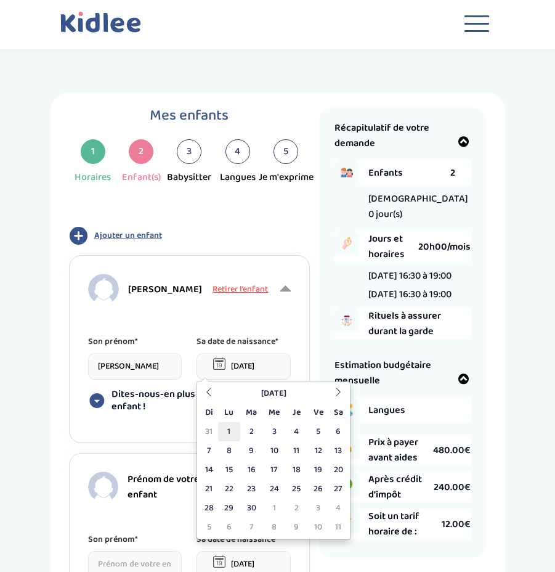
click at [226, 432] on td "1" at bounding box center [229, 431] width 22 height 19
type input "[DATE]"
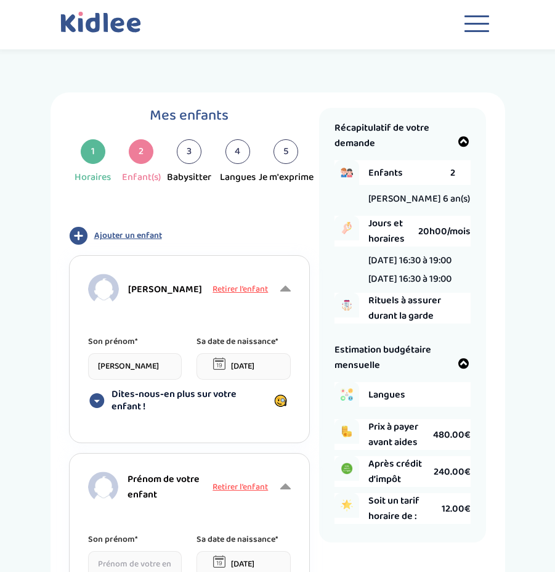
click at [94, 399] on icon at bounding box center [96, 400] width 15 height 15
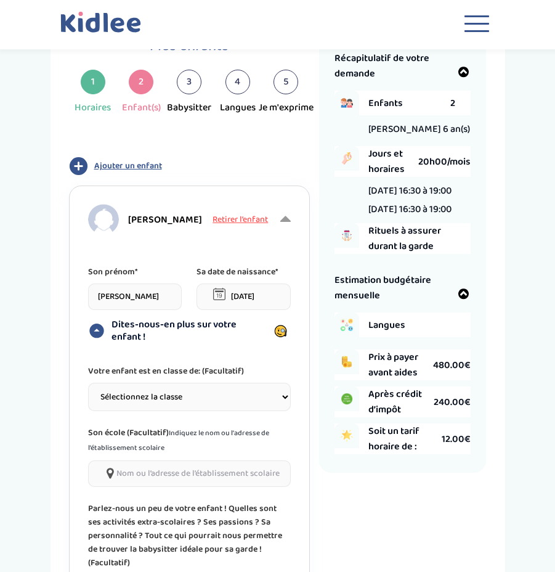
scroll to position [123, 0]
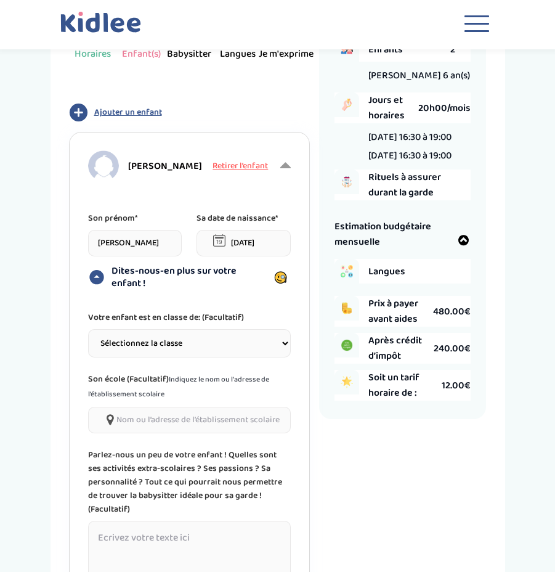
click at [154, 396] on span "Indiquez le nom ou l’adresse de l’établissement scolaire" at bounding box center [178, 387] width 181 height 27
click at [182, 351] on select "Sélectionnez la classe Petite section (PS) Moyenne section (MS) Grande section …" at bounding box center [189, 343] width 203 height 28
select select "4"
click at [88, 329] on select "Sélectionnez la classe Petite section (PS) Moyenne section (MS) Grande section …" at bounding box center [189, 343] width 203 height 28
click at [166, 419] on input"] at bounding box center [189, 420] width 203 height 27
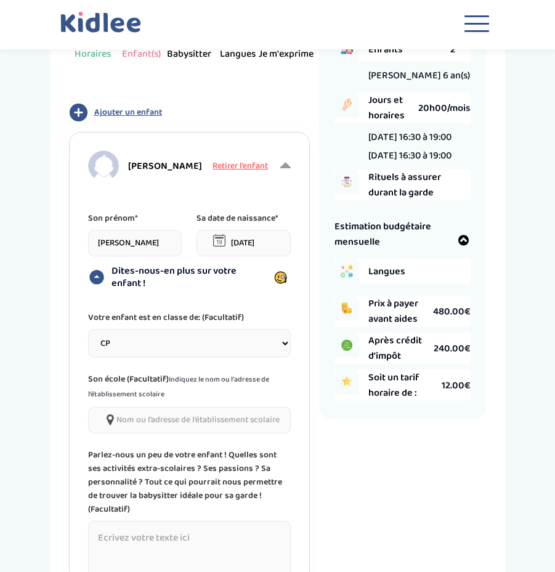
type input"] "e"
click at [154, 418] on input"] "école titon" at bounding box center [189, 420] width 203 height 27
click at [137, 420] on input"] "école titon" at bounding box center [189, 420] width 203 height 27
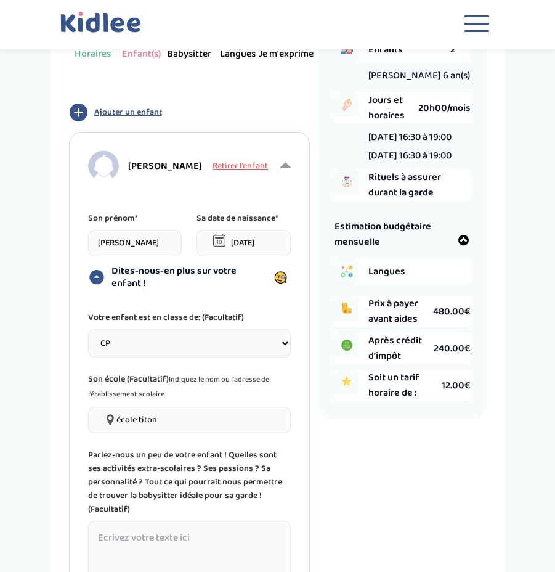
click at [176, 419] on input"] "école titon" at bounding box center [189, 420] width 203 height 27
click at [149, 420] on input"] "école titon" at bounding box center [189, 420] width 203 height 27
click at [110, 417] on icon at bounding box center [110, 420] width 7 height 12
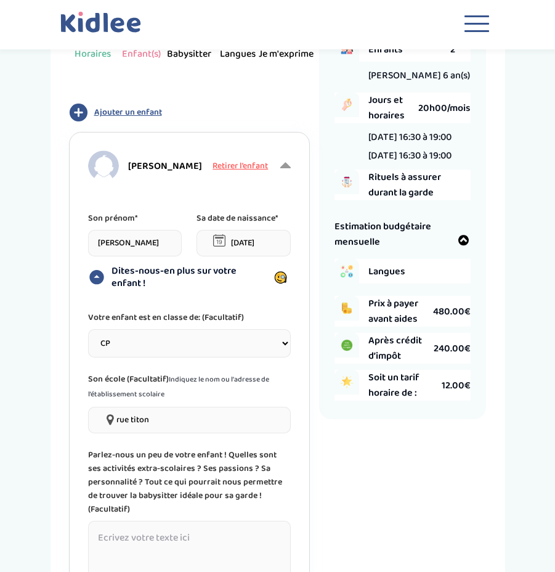
click at [134, 422] on input"] "rue titon" at bounding box center [189, 420] width 203 height 27
drag, startPoint x: 181, startPoint y: 417, endPoint x: 176, endPoint y: 420, distance: 6.7
click at [181, 417] on input"] "rue titon" at bounding box center [189, 420] width 203 height 27
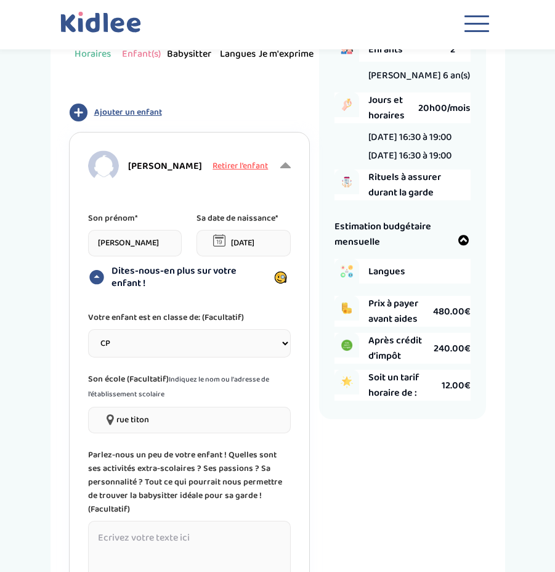
drag, startPoint x: 165, startPoint y: 423, endPoint x: 102, endPoint y: 418, distance: 62.5
click at [102, 418] on input"] "rue titon" at bounding box center [189, 420] width 203 height 27
paste input"] "[STREET_ADDRESS]"
click at [200, 420] on input"] "[STREET_ADDRESS]" at bounding box center [189, 420] width 203 height 27
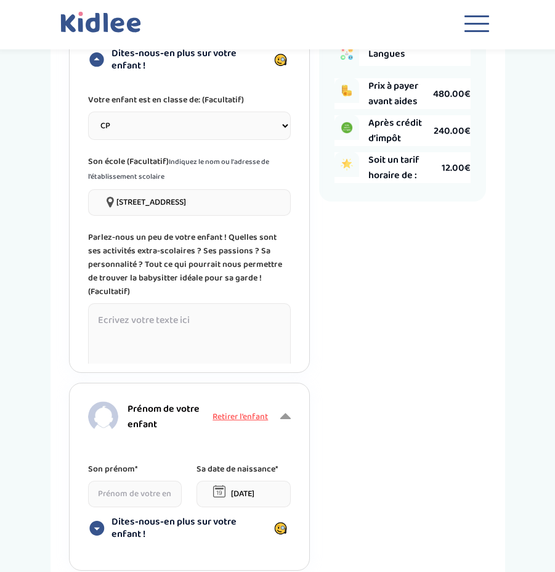
scroll to position [370, 0]
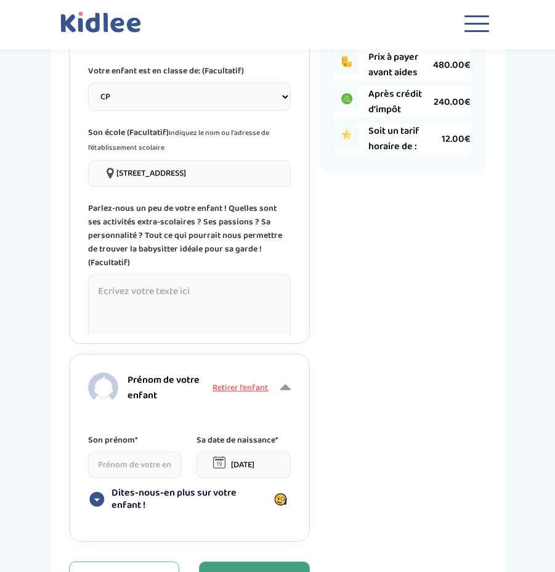
type input"] "[STREET_ADDRESS]"
click at [169, 294] on textarea at bounding box center [189, 314] width 203 height 80
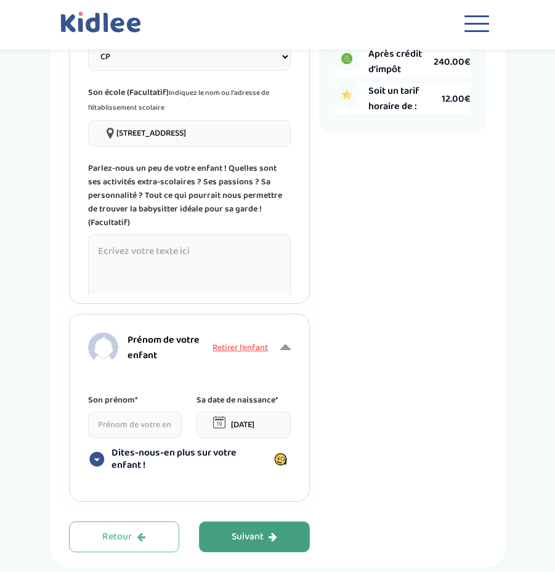
scroll to position [432, 0]
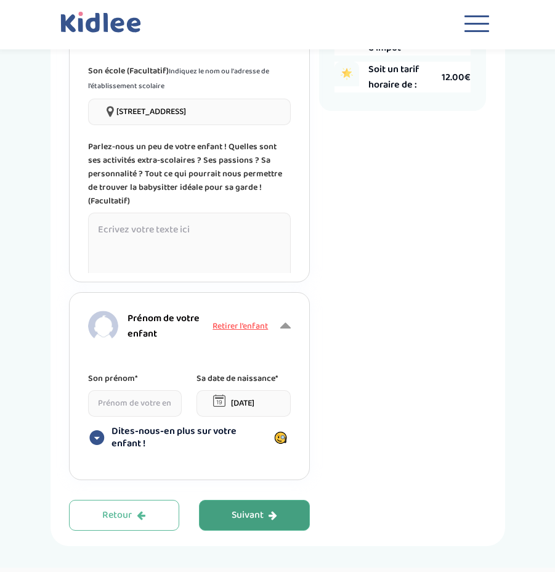
click at [150, 335] on span "Prénom de votre enfant" at bounding box center [169, 326] width 83 height 31
click at [146, 326] on span "Prénom de votre enfant" at bounding box center [169, 326] width 83 height 31
click at [138, 396] on input at bounding box center [135, 403] width 94 height 27
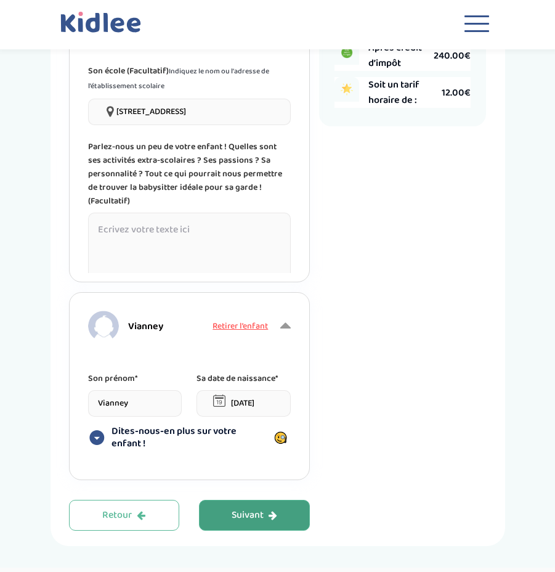
type input "Vianney"
click at [255, 400] on input "[DATE]" at bounding box center [244, 403] width 94 height 27
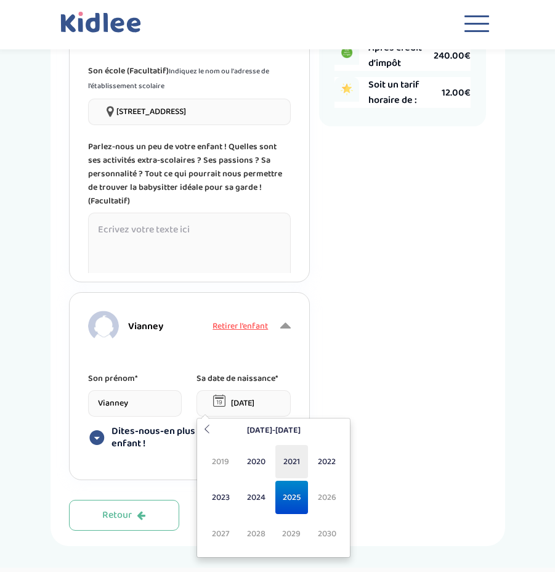
click at [296, 461] on span "2021" at bounding box center [292, 461] width 33 height 33
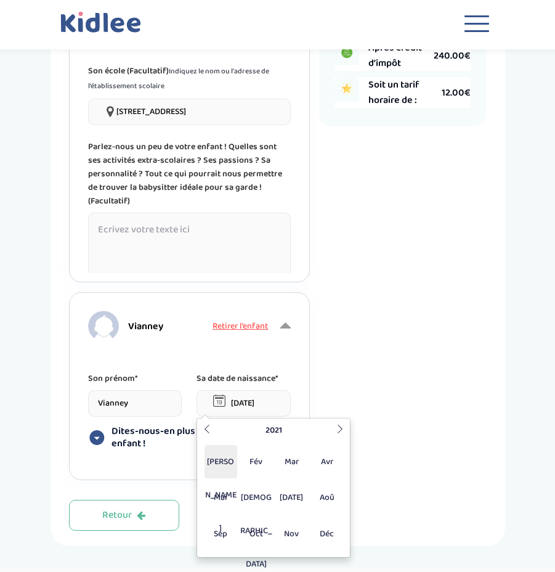
click at [216, 463] on span "[PERSON_NAME]" at bounding box center [221, 461] width 33 height 33
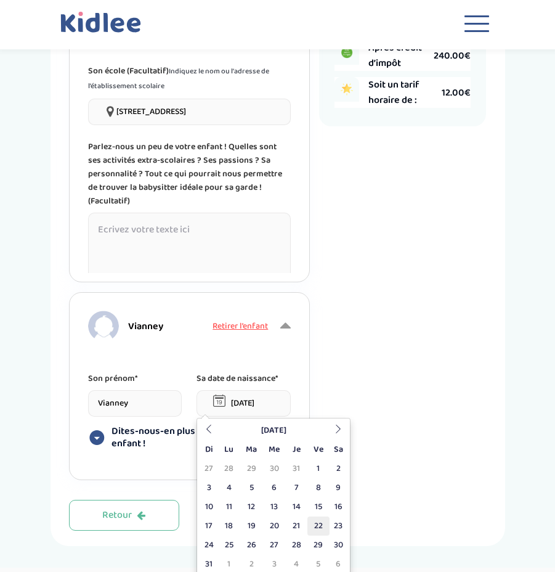
click at [318, 524] on td "22" at bounding box center [319, 526] width 22 height 19
type input "[DATE]"
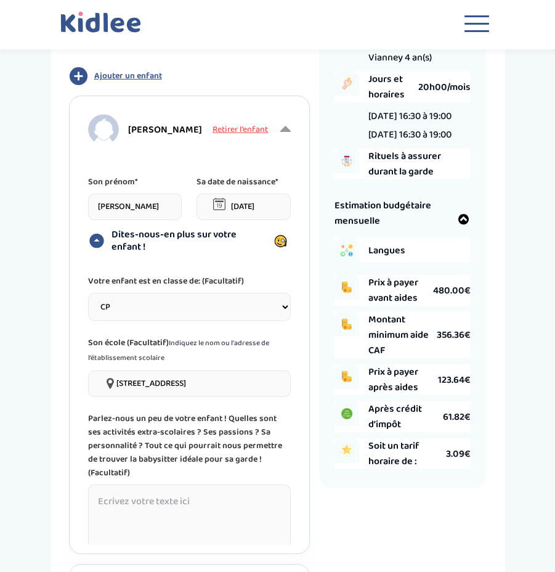
scroll to position [159, 0]
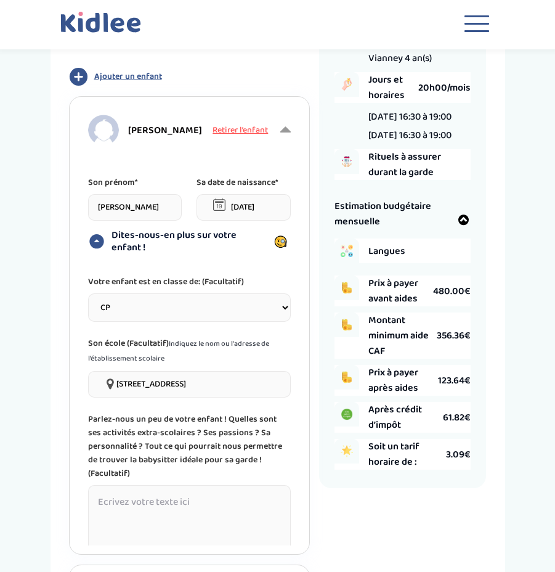
click at [424, 252] on span "Langues" at bounding box center [410, 251] width 82 height 15
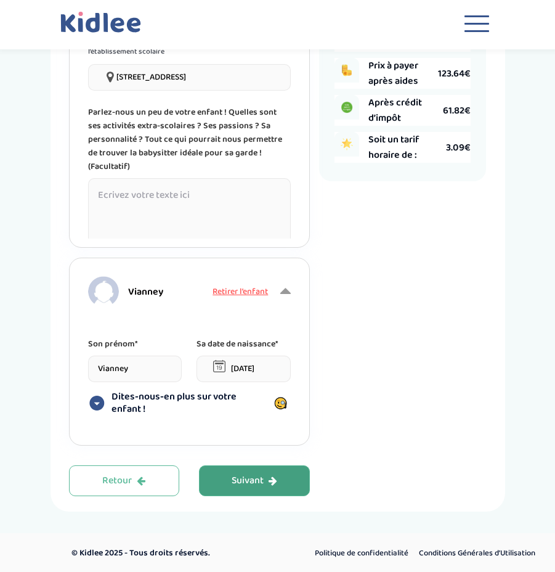
scroll to position [467, 0]
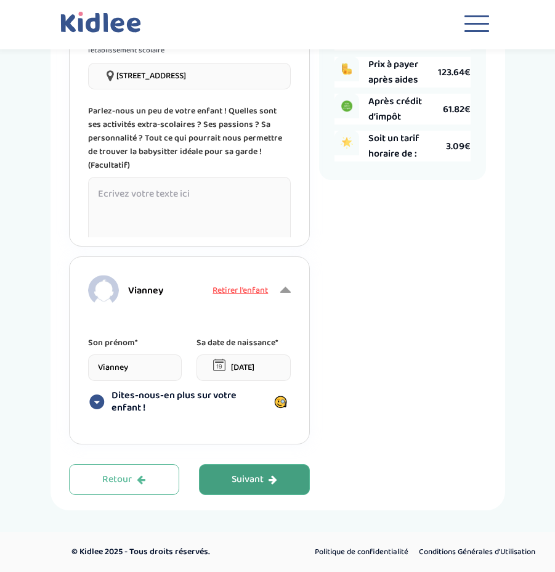
click at [268, 480] on div "Suivant" at bounding box center [255, 480] width 46 height 14
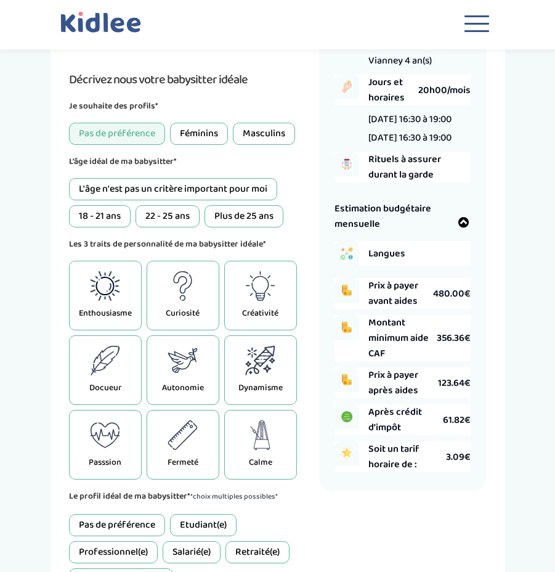
scroll to position [108, 0]
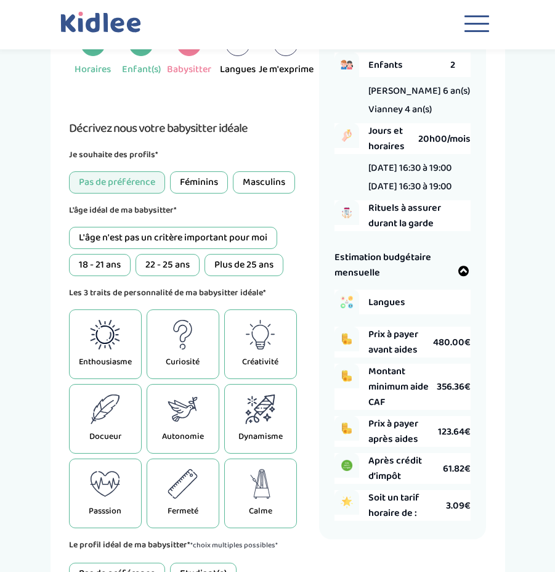
click at [183, 241] on div "L'âge n'est pas un critère important pour moi" at bounding box center [173, 238] width 208 height 22
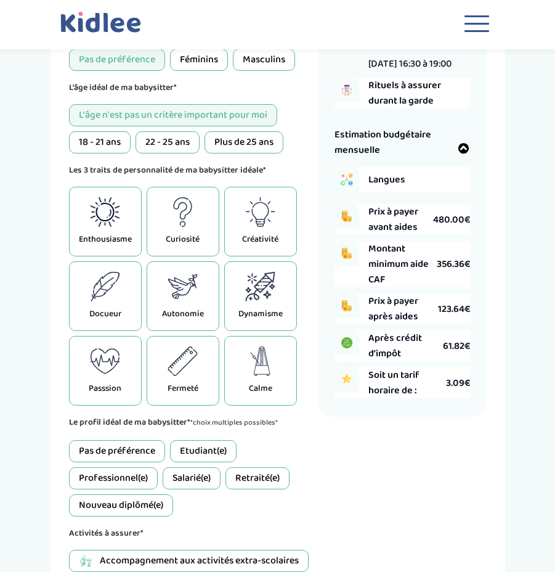
scroll to position [231, 0]
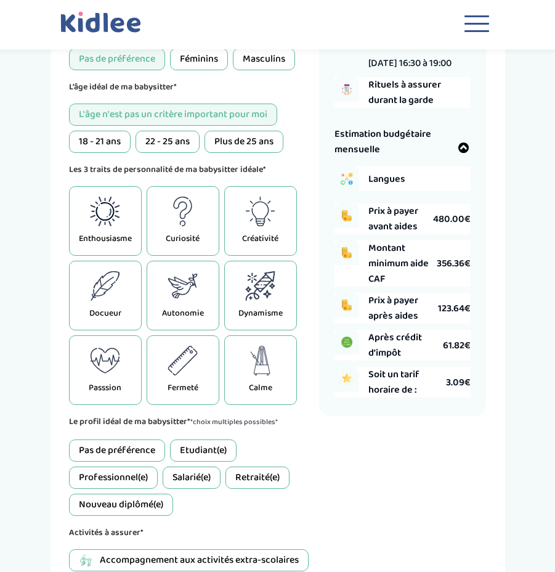
drag, startPoint x: 184, startPoint y: 231, endPoint x: 58, endPoint y: 291, distance: 139.8
click at [58, 291] on div "Babysitter recherché(e) 1 Horaires 2 Enfant(s) 3 Babysitter 4 Langues 5 Je m'ex…" at bounding box center [278, 443] width 455 height 1165
click at [186, 290] on icon at bounding box center [183, 286] width 30 height 30
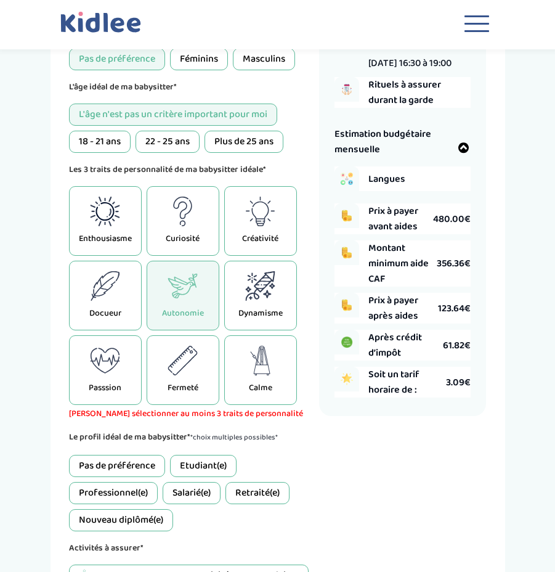
click at [253, 206] on icon at bounding box center [260, 212] width 30 height 30
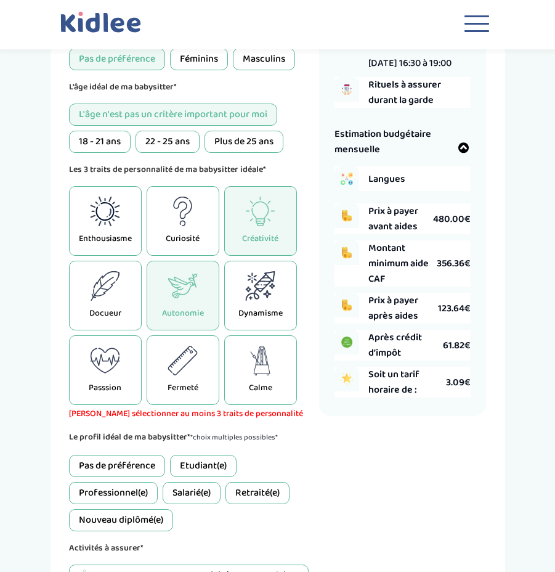
click at [115, 222] on icon at bounding box center [105, 212] width 30 height 30
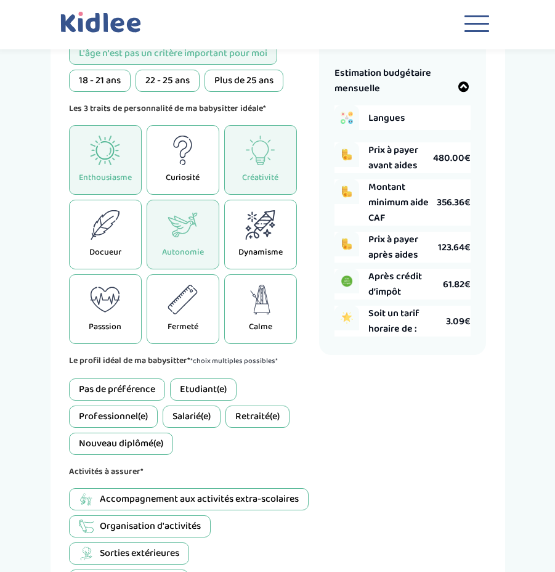
scroll to position [293, 0]
click at [144, 390] on div "Pas de préférence" at bounding box center [117, 389] width 96 height 22
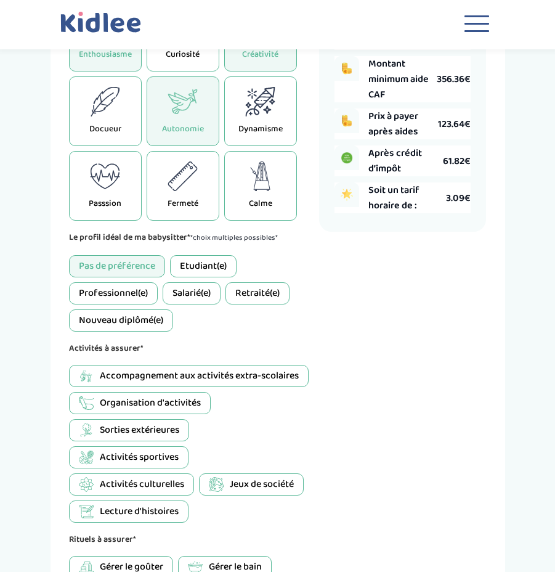
scroll to position [416, 0]
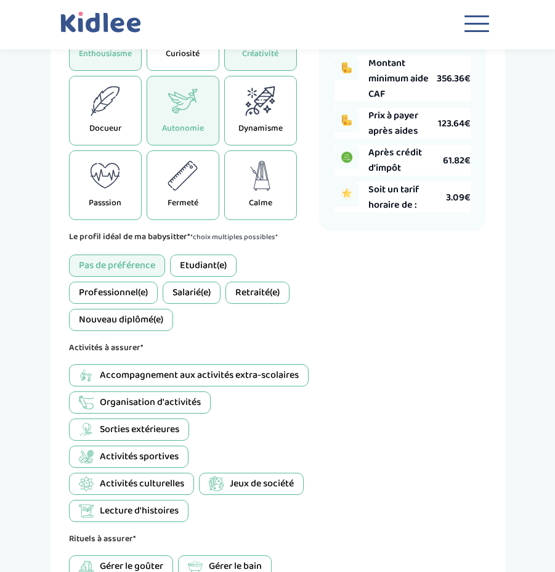
click at [182, 366] on div "Accompagnement aux activités extra-scolaires" at bounding box center [189, 375] width 240 height 22
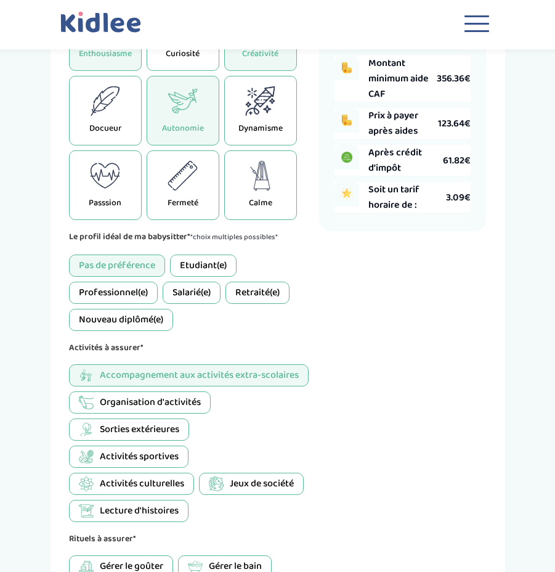
click at [152, 422] on span "Sorties extérieures" at bounding box center [140, 429] width 80 height 15
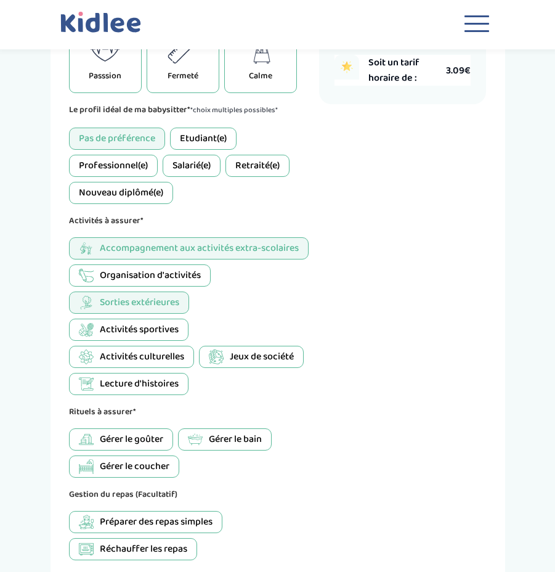
scroll to position [601, 0]
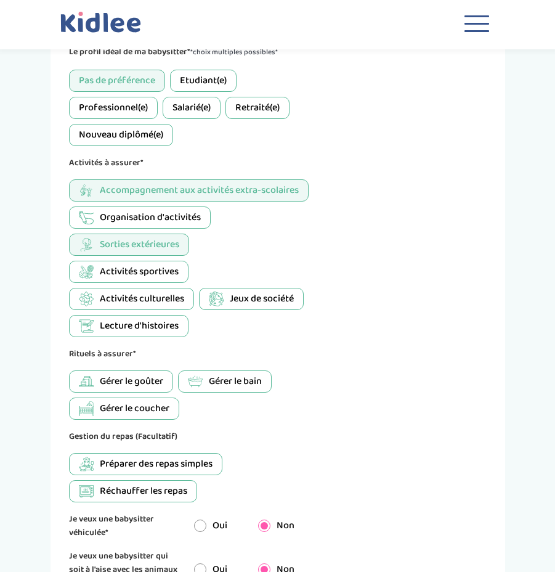
click at [124, 382] on span "Gérer le goûter" at bounding box center [131, 381] width 63 height 15
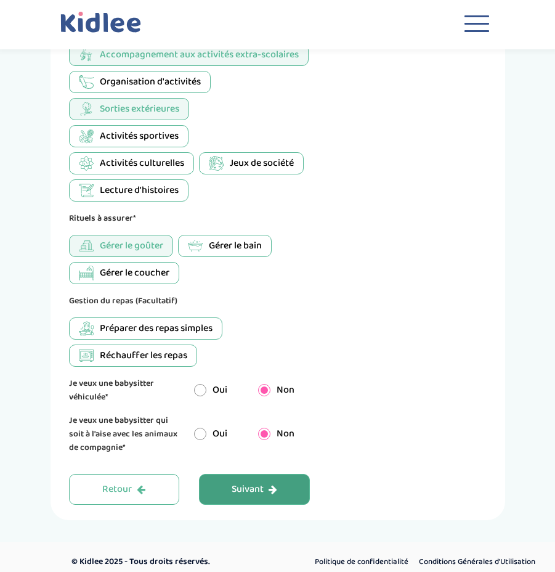
scroll to position [747, 0]
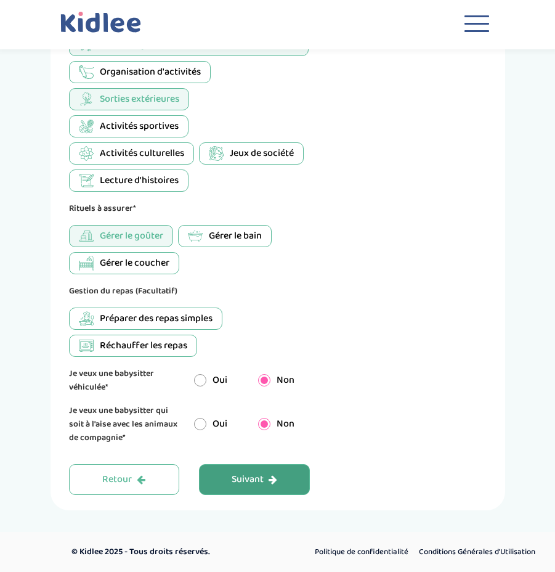
click at [235, 473] on div "Suivant" at bounding box center [255, 480] width 46 height 14
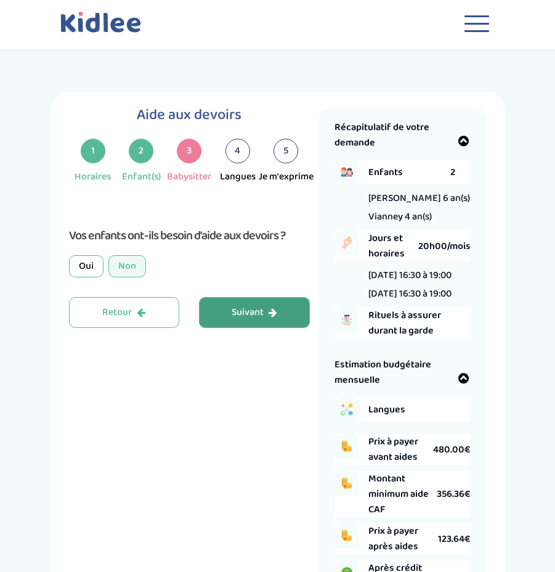
scroll to position [0, 0]
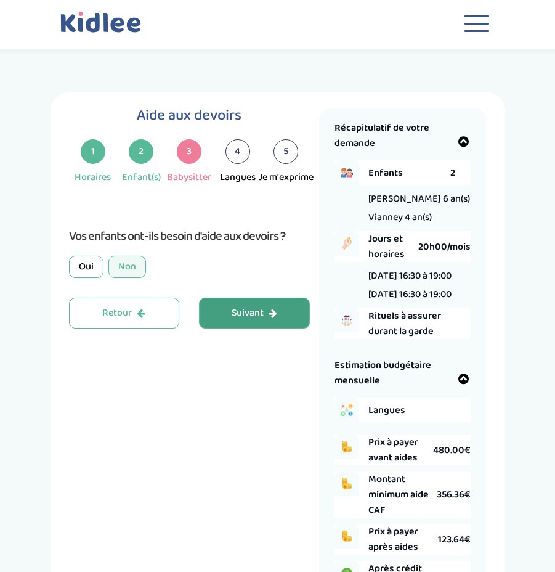
click at [80, 271] on div "Oui" at bounding box center [86, 267] width 35 height 22
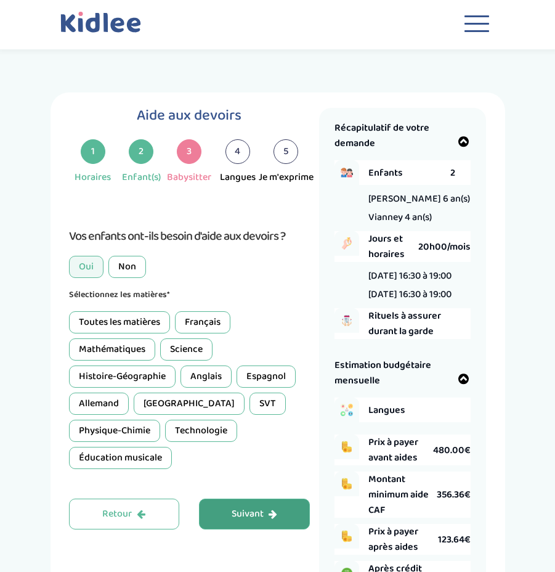
click at [120, 268] on div "Non" at bounding box center [128, 267] width 38 height 22
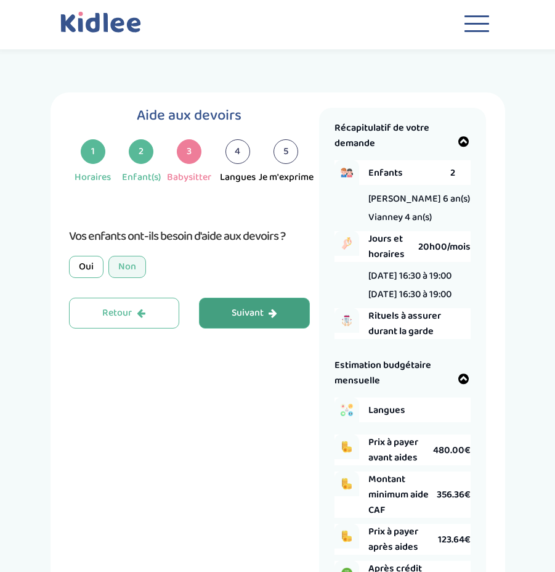
click at [96, 266] on div "Oui" at bounding box center [86, 267] width 35 height 22
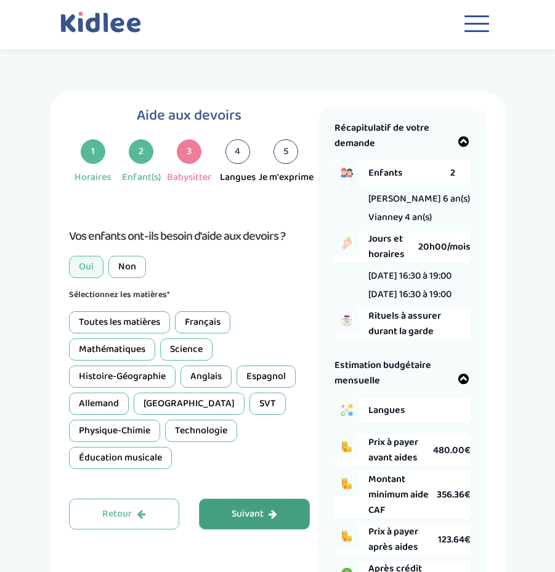
click at [122, 267] on div "Non" at bounding box center [128, 267] width 38 height 22
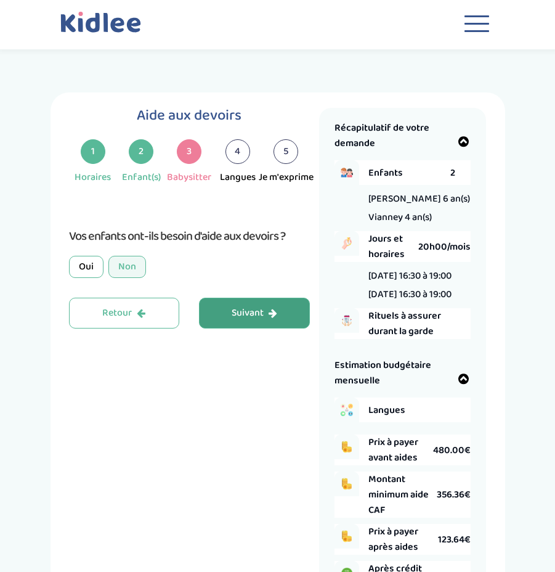
click at [83, 269] on div "Oui" at bounding box center [86, 267] width 35 height 22
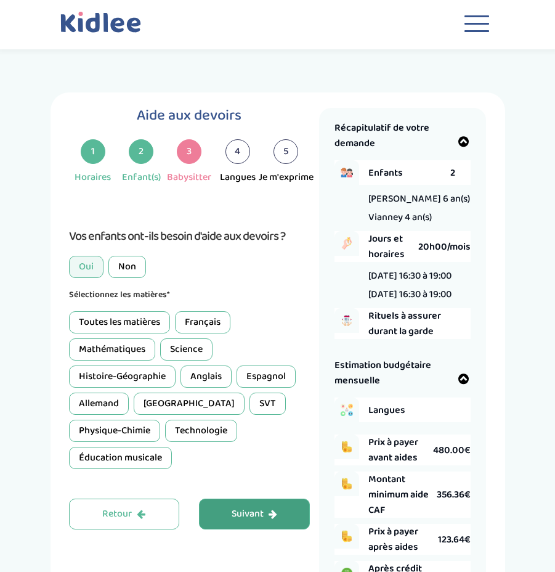
click at [129, 271] on div "Non" at bounding box center [128, 267] width 38 height 22
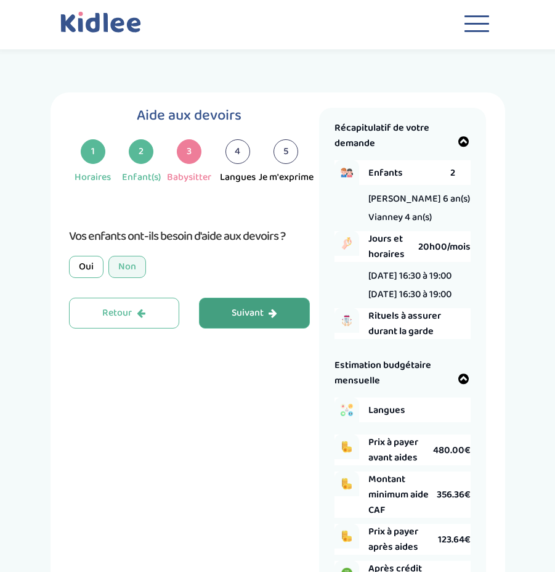
click at [262, 324] on button "Suivant" at bounding box center [254, 313] width 111 height 31
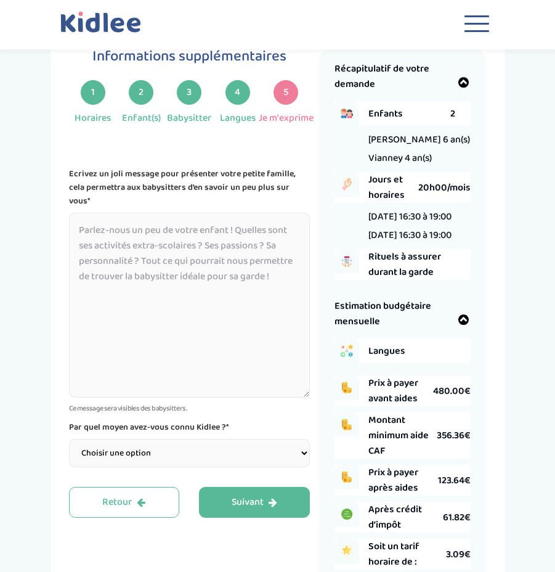
scroll to position [108, 0]
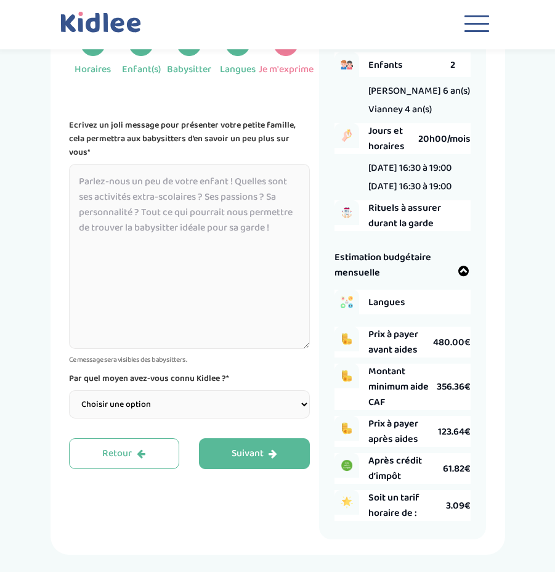
click at [266, 393] on select "Choisir une option Bouche à Oreille Google Plateforme Gens de confiance Faceboo…" at bounding box center [190, 404] width 242 height 28
select select "3"
click at [69, 390] on select "Choisir une option Bouche à Oreille Google Plateforme Gens de confiance Faceboo…" at bounding box center [190, 404] width 242 height 28
click at [188, 252] on textarea at bounding box center [190, 256] width 242 height 185
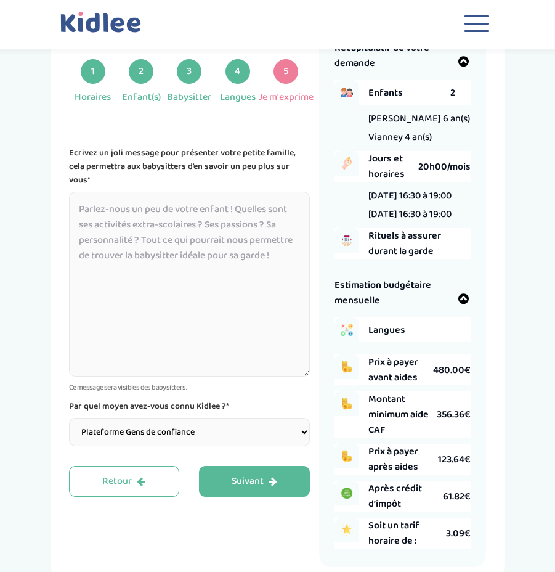
scroll to position [0, 0]
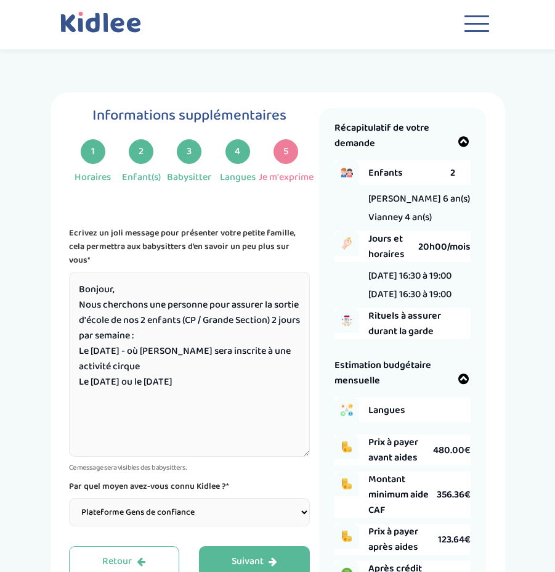
type textarea "Bonjour, Nous cherchons une personne pour assurer la sortie d'école de nos 2 en…"
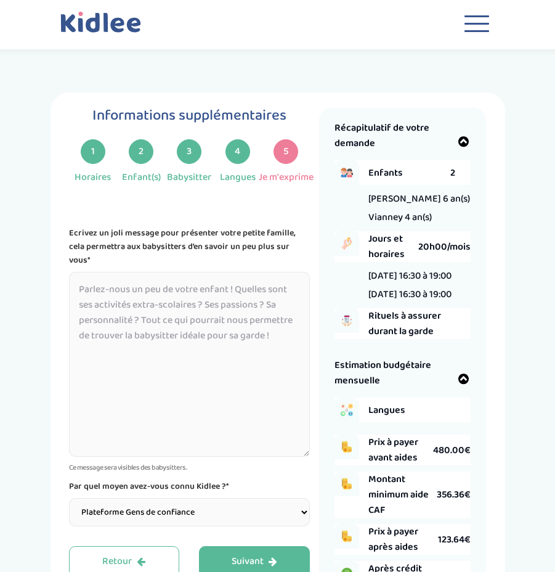
paste textarea "Bonjour, Nous cherchons une personne pour assurer la sortie d'école de nos 2 en…"
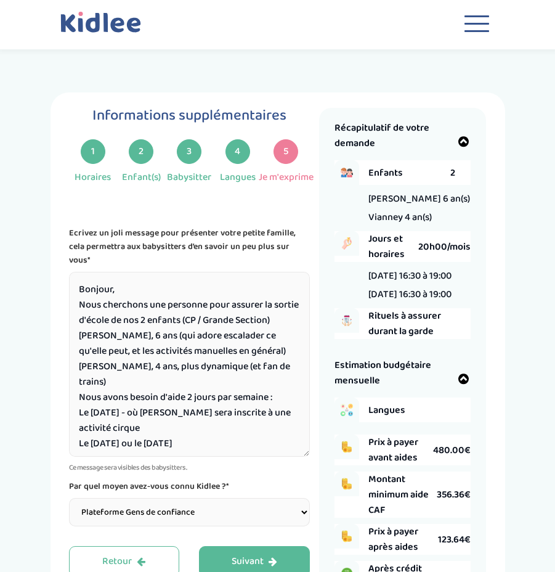
scroll to position [11, 0]
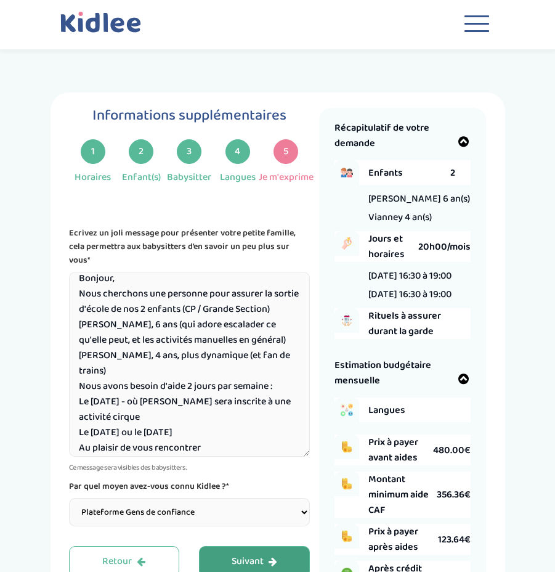
type textarea "Bonjour, Nous cherchons une personne pour assurer la sortie d'école de nos 2 en…"
click at [259, 546] on button "Suivant" at bounding box center [254, 561] width 111 height 31
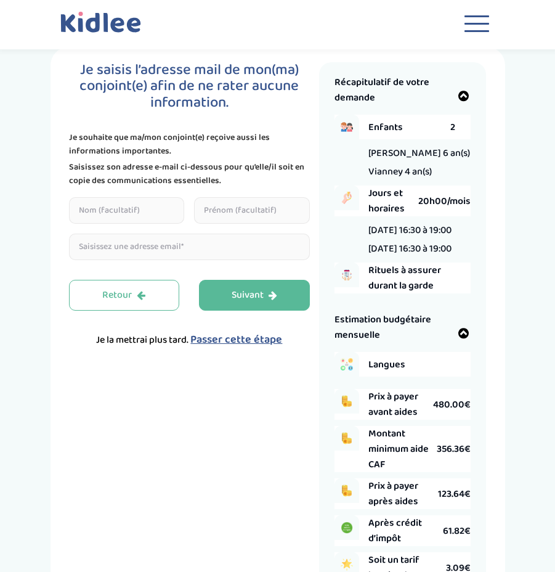
scroll to position [108, 0]
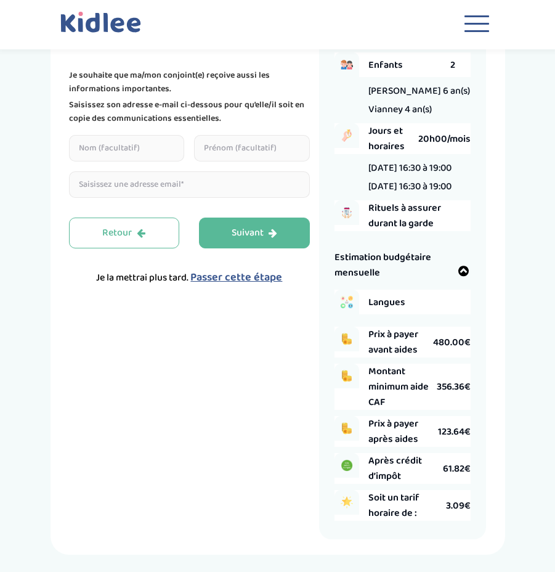
click at [125, 148] on input "text" at bounding box center [127, 148] width 116 height 27
type input "Foucard"
type input "[PERSON_NAME]"
type input "[EMAIL_ADDRESS]."
click at [217, 280] on div "Retour Suivant Je la mettrai plus tard. Passer cette étape" at bounding box center [190, 252] width 242 height 68
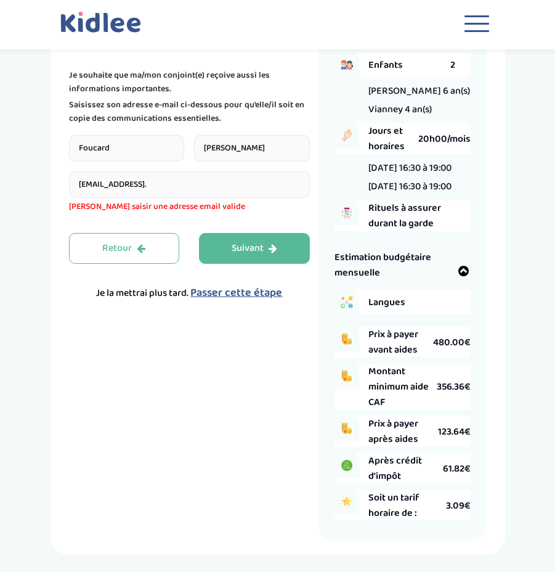
click at [224, 289] on span "Passer cette étape" at bounding box center [236, 292] width 92 height 17
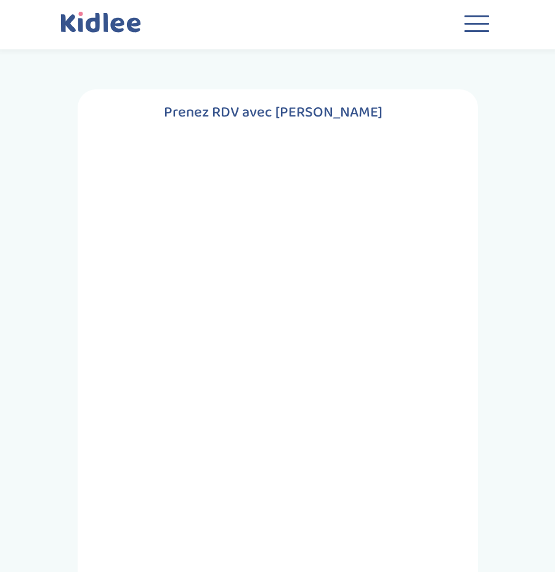
scroll to position [0, 0]
